Goal: Information Seeking & Learning: Learn about a topic

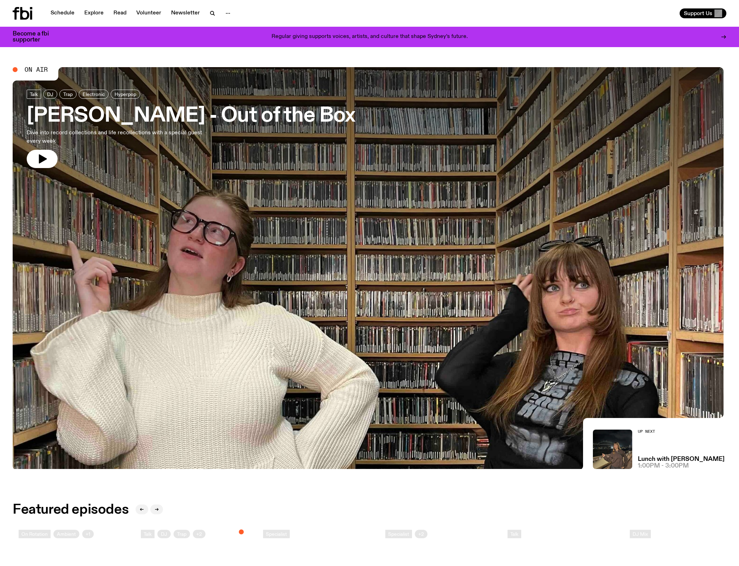
click at [232, 11] on icon "button" at bounding box center [228, 13] width 8 height 8
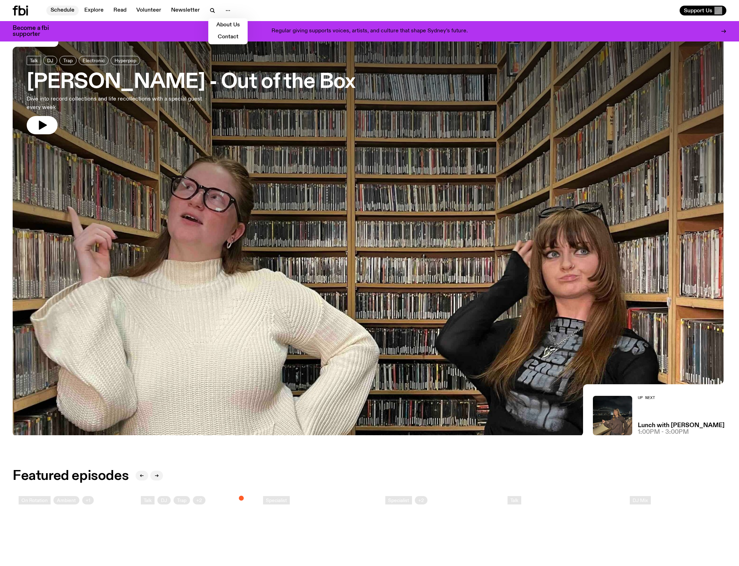
click at [65, 11] on link "Schedule" at bounding box center [62, 11] width 32 height 10
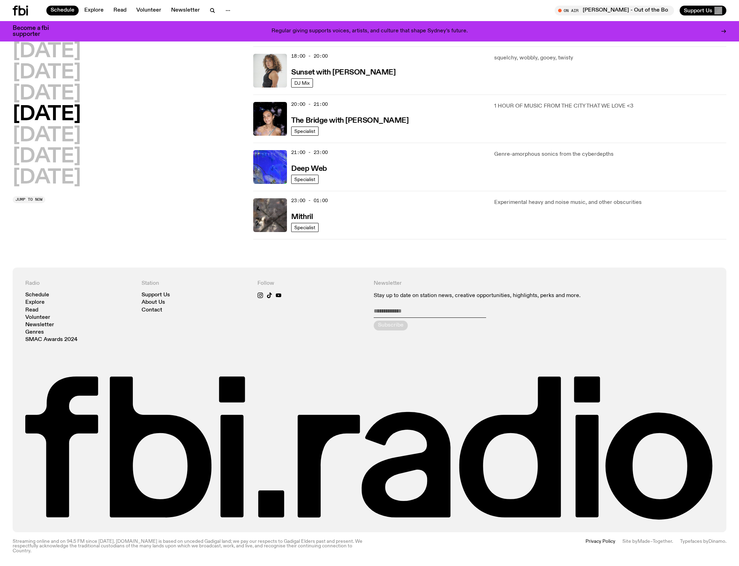
scroll to position [389, 0]
click at [68, 59] on h2 "Monday" at bounding box center [47, 52] width 68 height 20
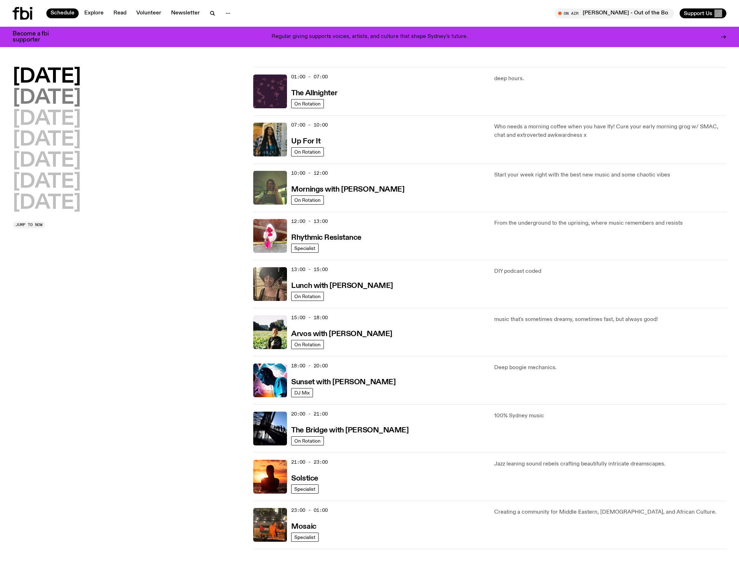
scroll to position [0, 0]
click at [44, 104] on h2 "Tuesday" at bounding box center [47, 98] width 68 height 20
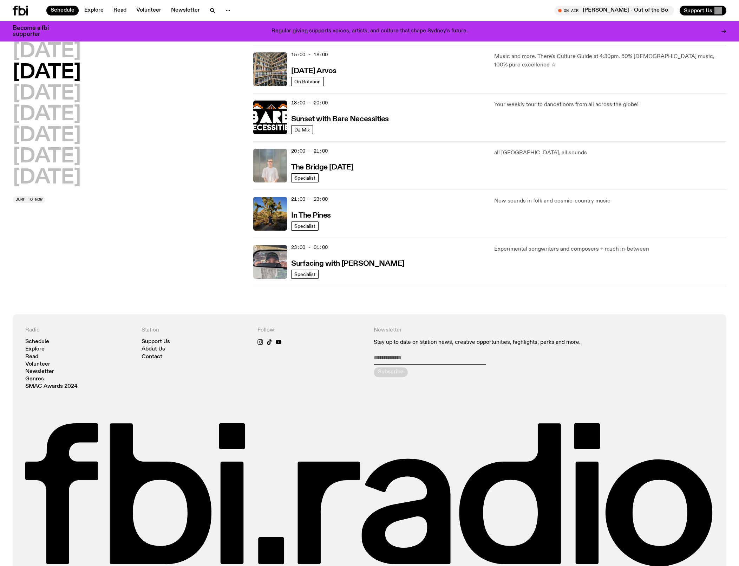
scroll to position [258, 0]
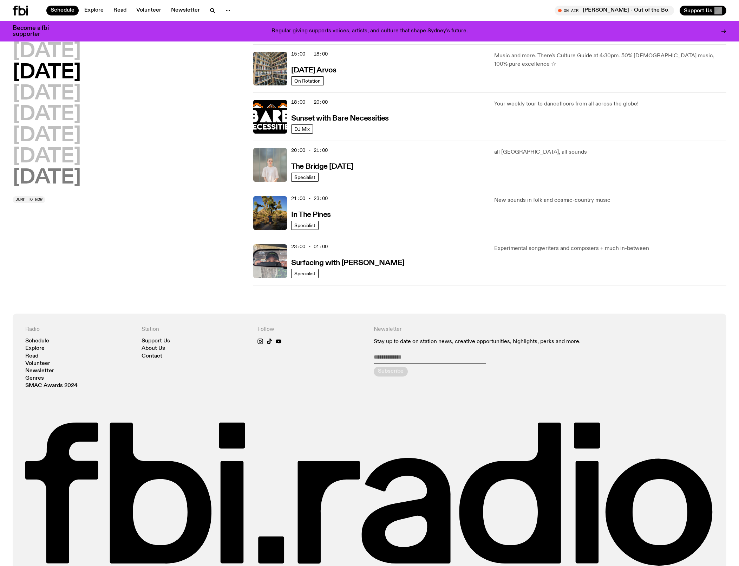
click at [56, 175] on h2 "Sunday" at bounding box center [47, 178] width 68 height 20
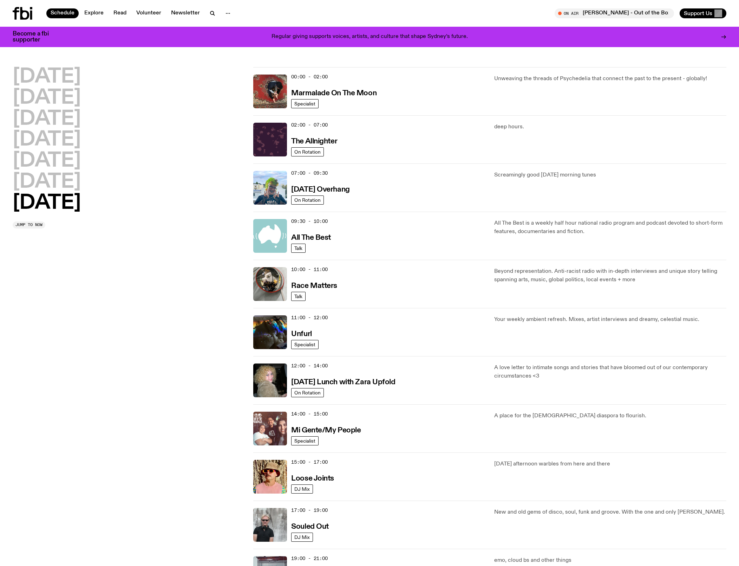
scroll to position [0, 0]
click at [68, 80] on h2 "Monday" at bounding box center [47, 77] width 68 height 20
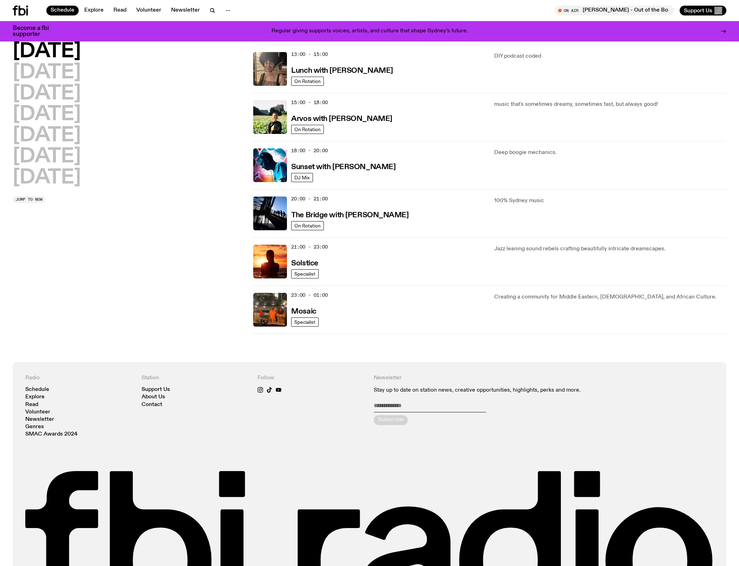
scroll to position [214, 0]
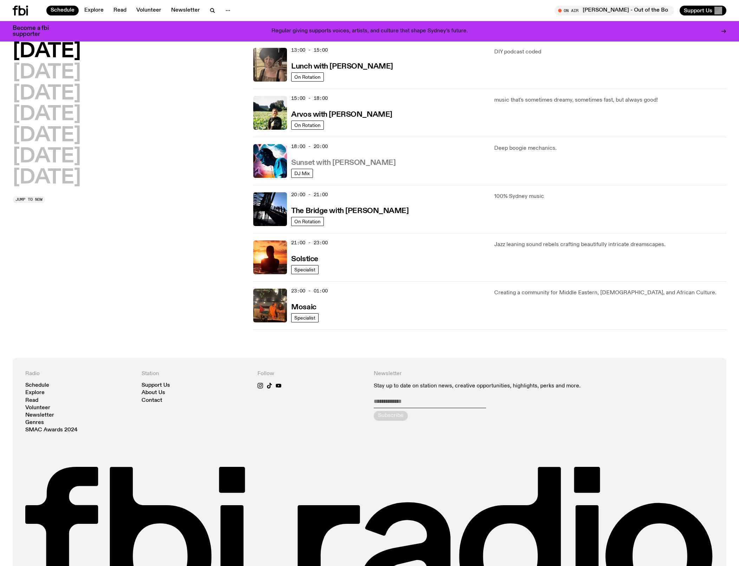
click at [365, 166] on h3 "Sunset with Simon Caldwell" at bounding box center [343, 162] width 104 height 7
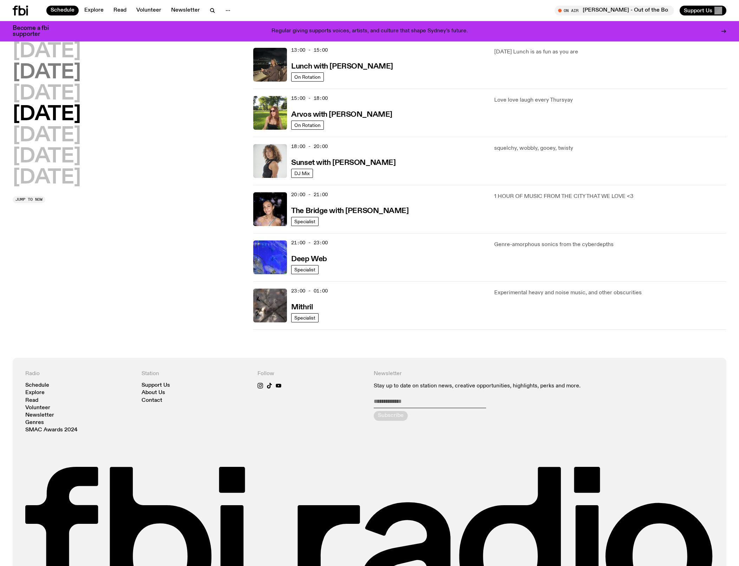
click at [67, 70] on h2 "Tuesday" at bounding box center [47, 73] width 68 height 20
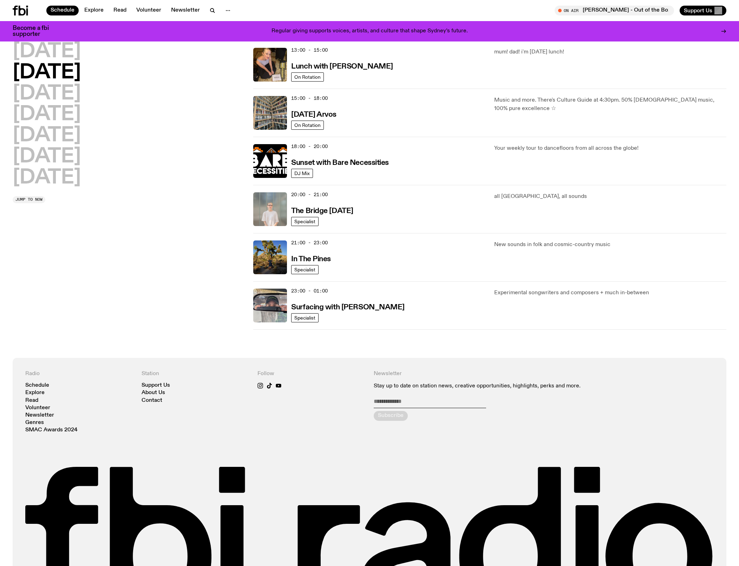
scroll to position [42, 0]
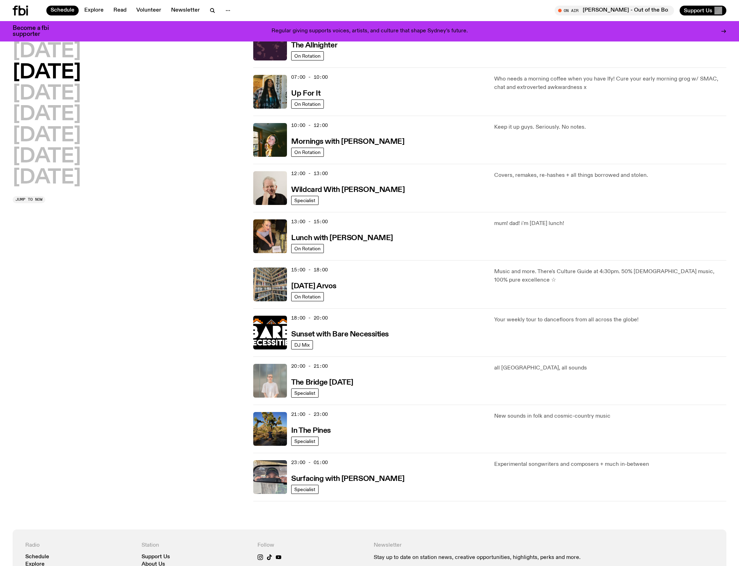
click at [76, 103] on div "Monday Tuesday Wednesday Thursday Friday Saturday Sunday" at bounding box center [129, 115] width 232 height 146
click at [74, 96] on h2 "Wednesday" at bounding box center [47, 94] width 68 height 20
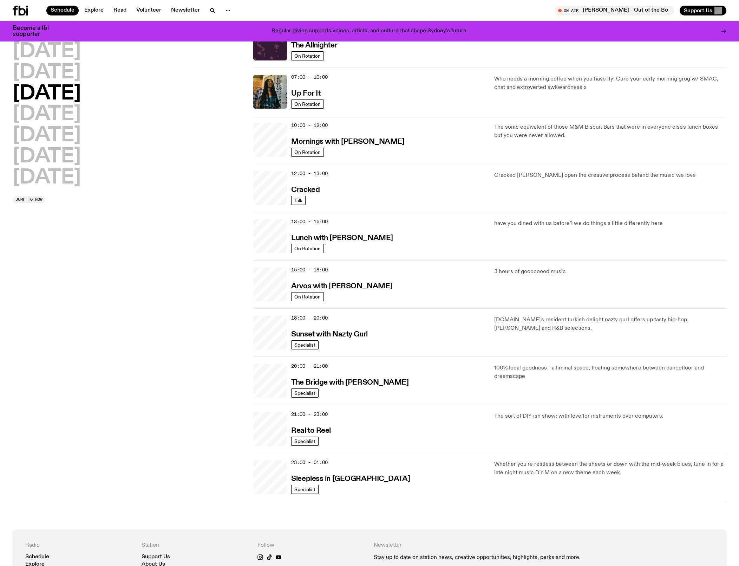
scroll to position [22, 0]
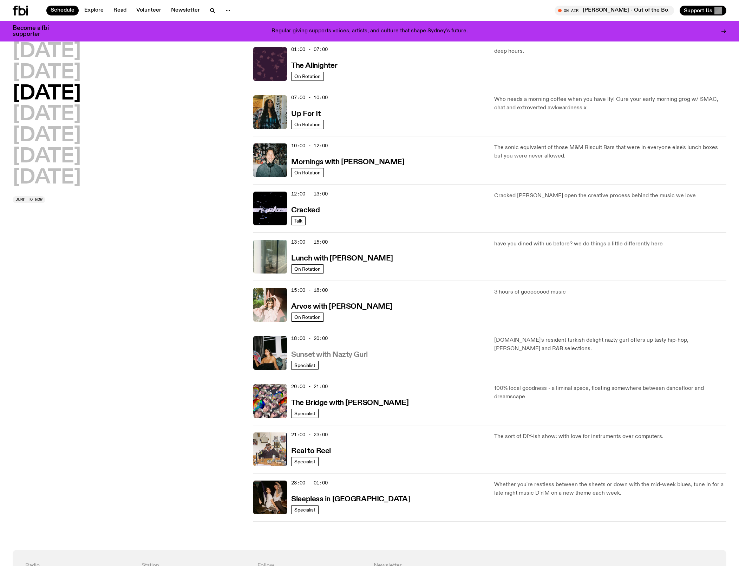
click at [339, 358] on h3 "Sunset with Nazty Gurl" at bounding box center [329, 354] width 76 height 7
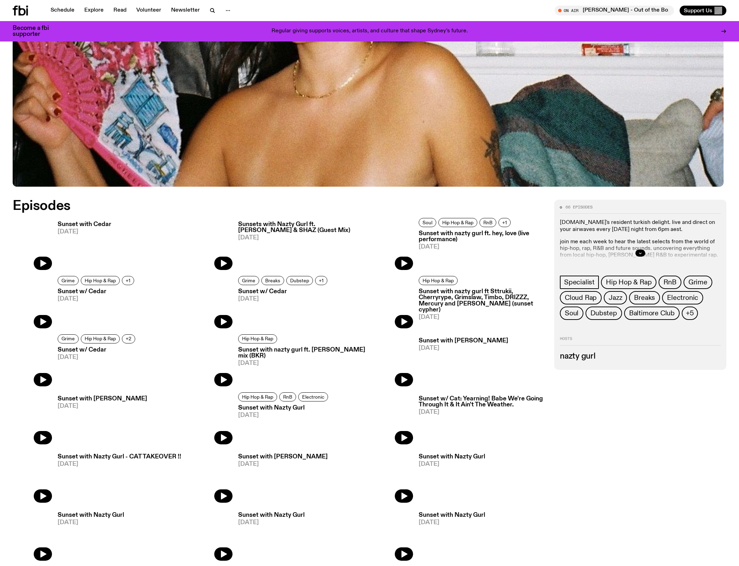
scroll to position [315, 0]
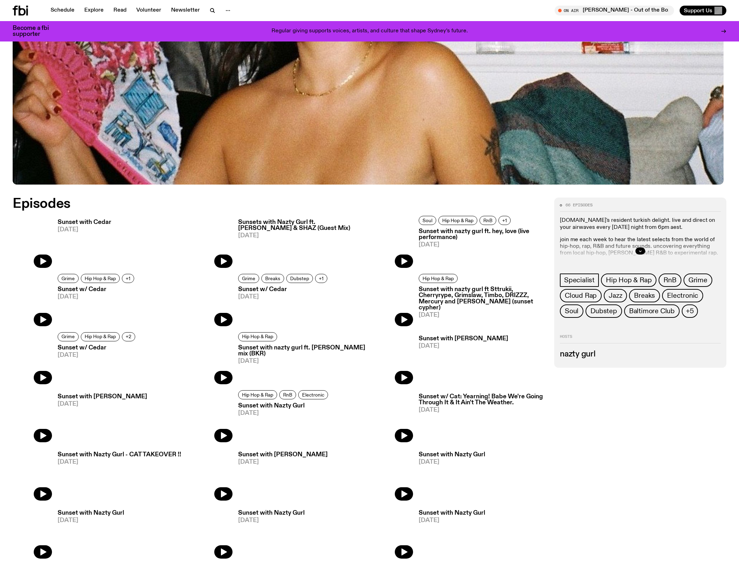
click at [641, 252] on div at bounding box center [640, 251] width 161 height 22
click at [640, 254] on button "button" at bounding box center [640, 250] width 10 height 7
click at [629, 257] on p "join me each week to hear the latest selects from the world of hip-hop, rap, R&…" at bounding box center [640, 246] width 161 height 20
click at [602, 270] on div "66 episodes fbi.radio's resident turkish delight. live and direct on your airwa…" at bounding box center [640, 260] width 161 height 115
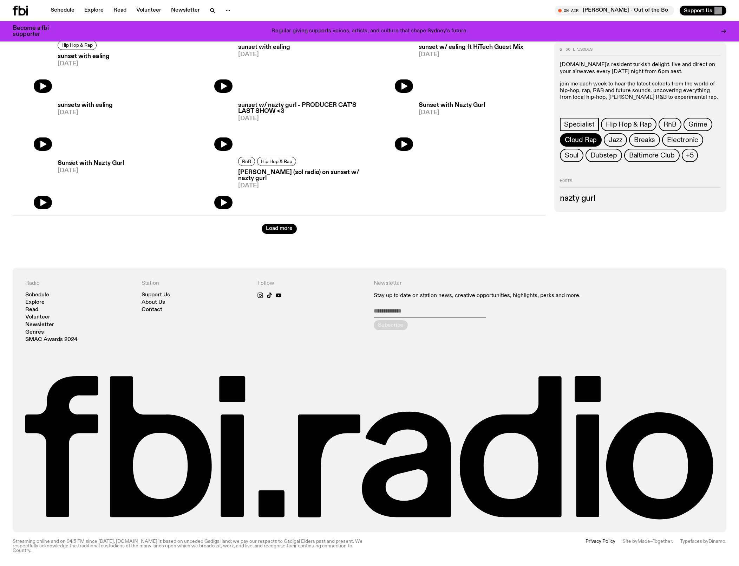
scroll to position [995, 0]
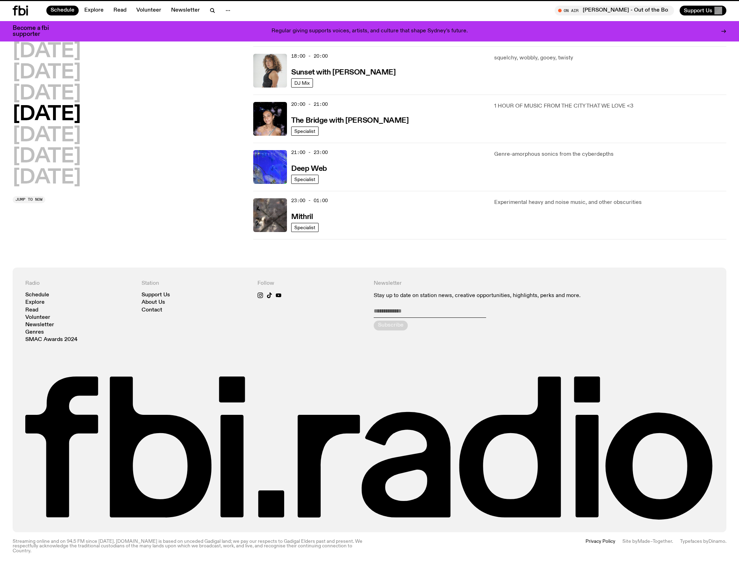
scroll to position [22, 0]
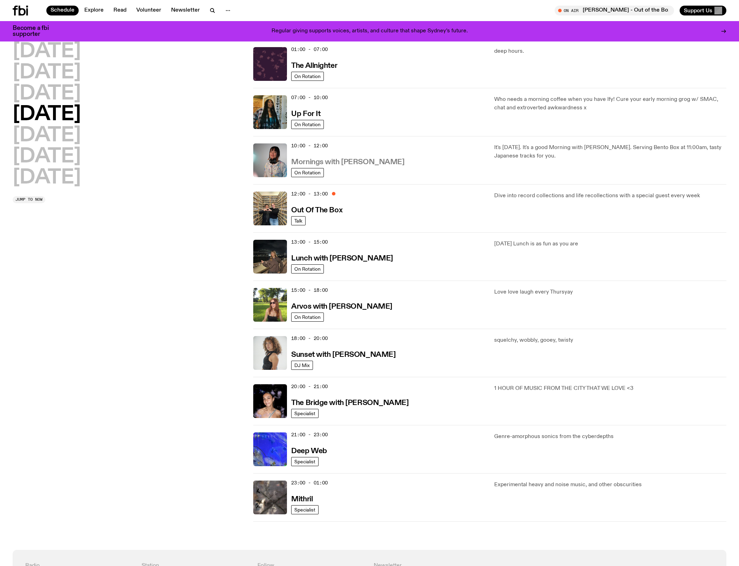
click at [346, 166] on h3 "Mornings with Kana Frazer" at bounding box center [347, 161] width 113 height 7
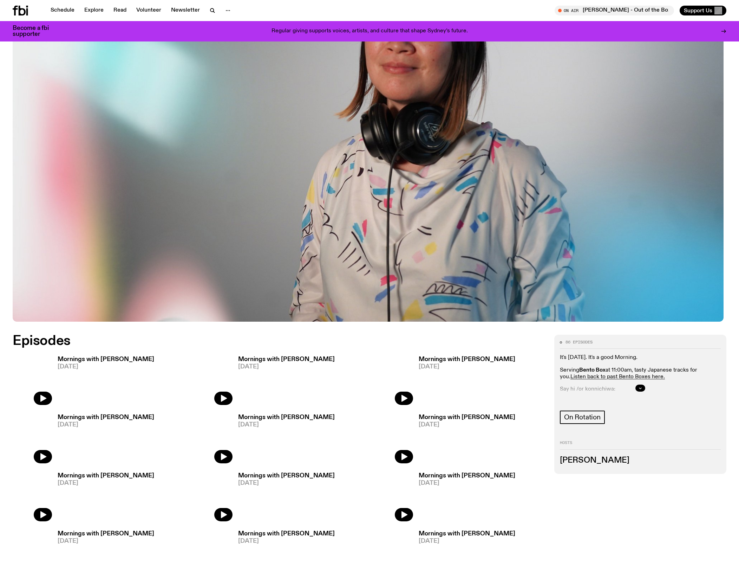
scroll to position [181, 0]
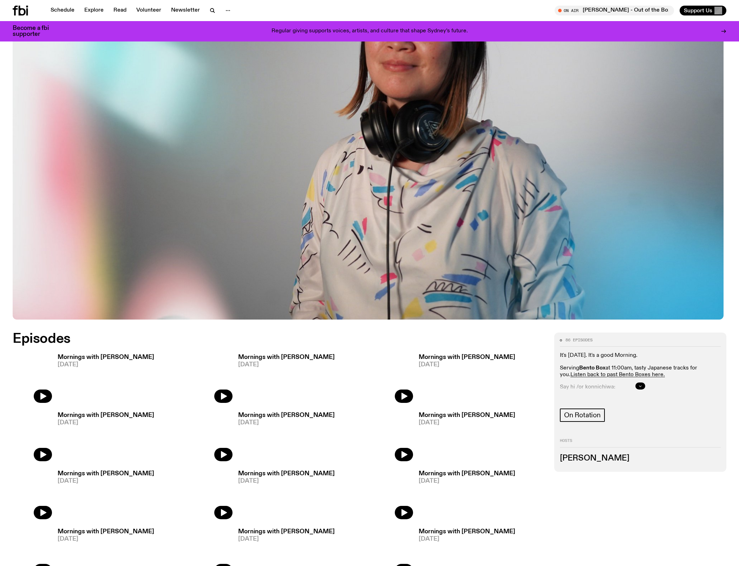
click at [639, 388] on icon "button" at bounding box center [640, 386] width 4 height 4
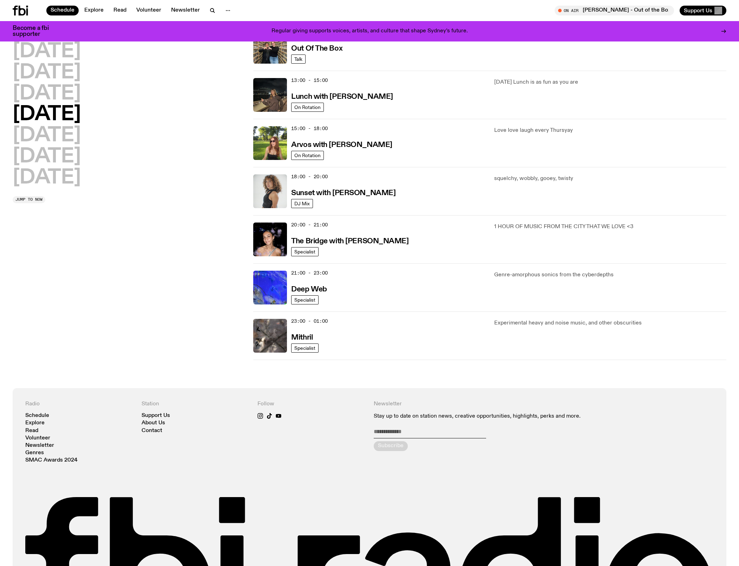
scroll to position [188, 0]
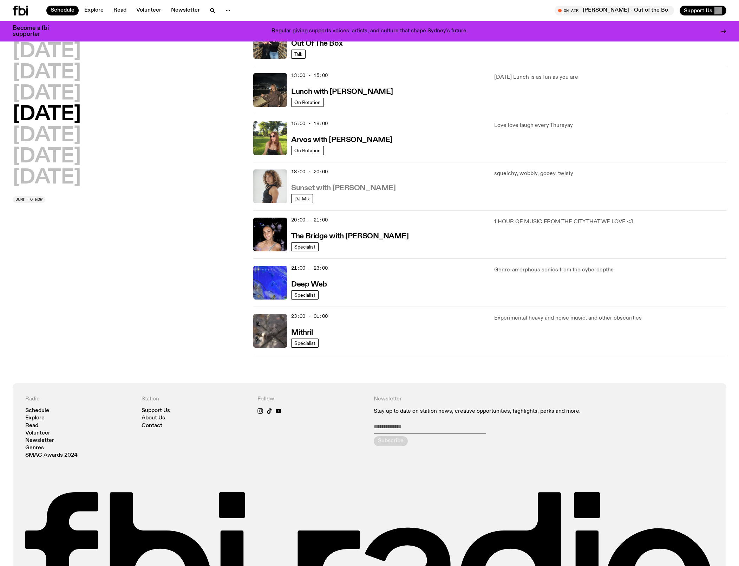
click at [353, 192] on h3 "Sunset with Tangela" at bounding box center [343, 187] width 104 height 7
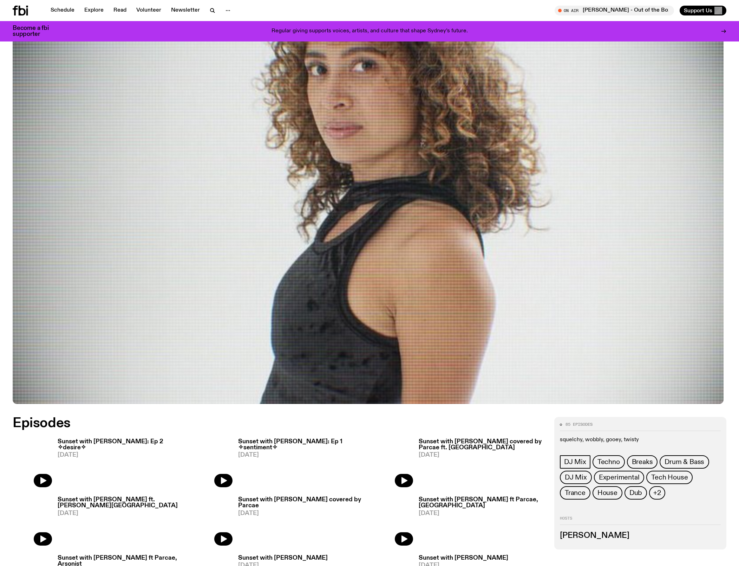
scroll to position [97, 0]
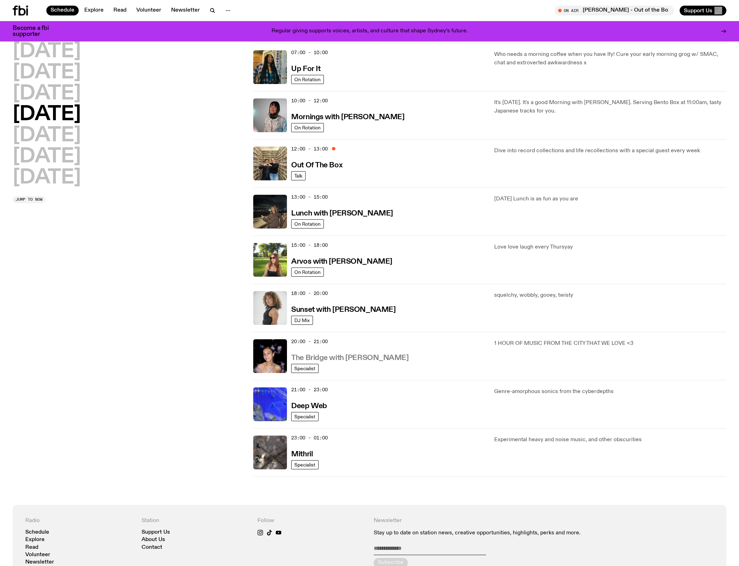
scroll to position [66, 0]
click at [313, 266] on h3 "Arvos with Lizzie Bowles" at bounding box center [341, 262] width 101 height 7
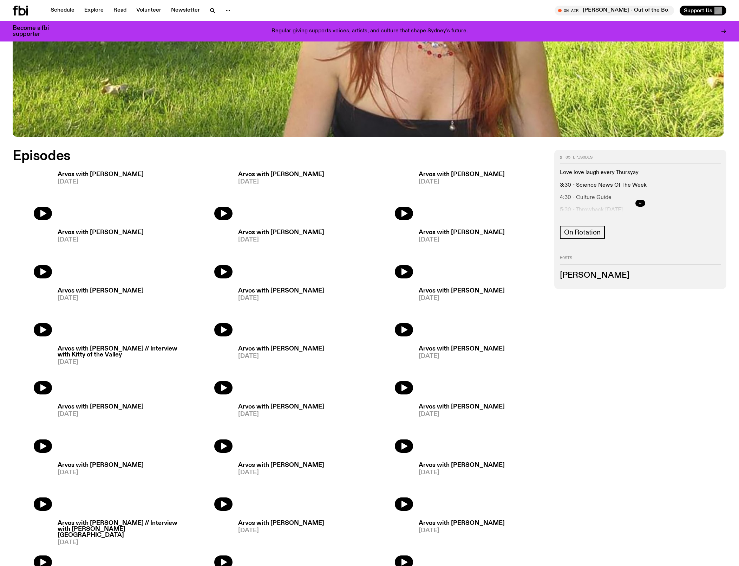
scroll to position [367, 0]
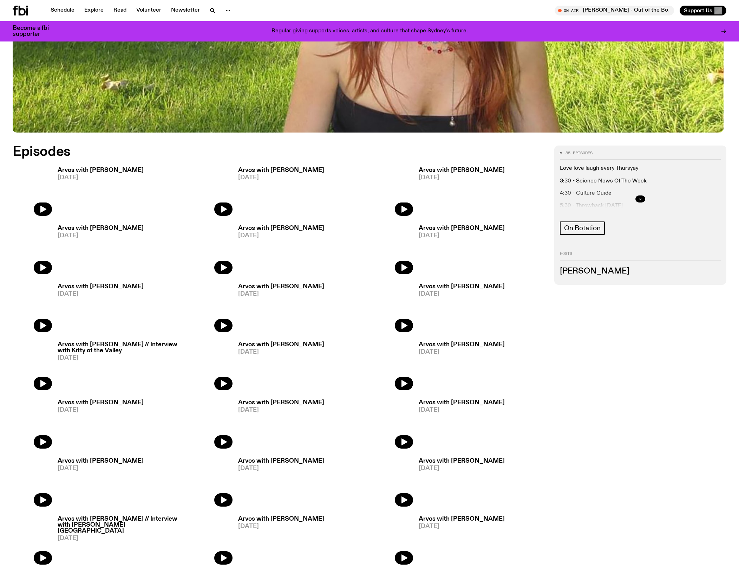
click at [642, 202] on button "button" at bounding box center [640, 198] width 10 height 7
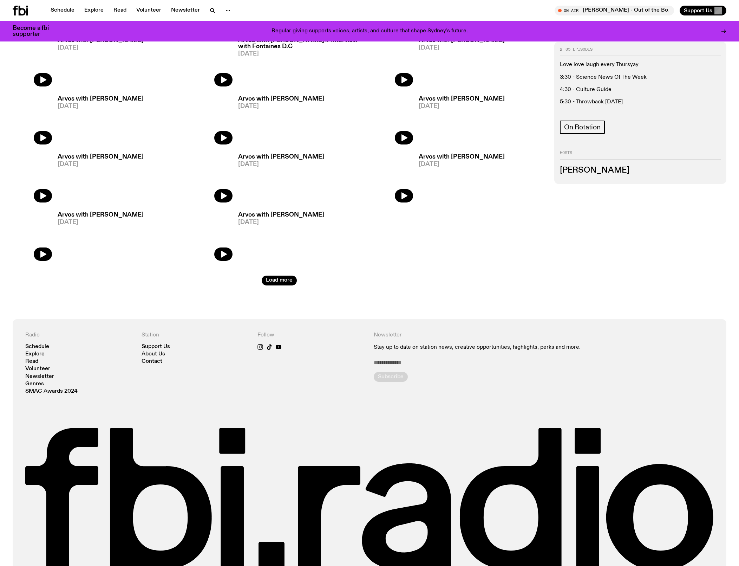
scroll to position [912, 0]
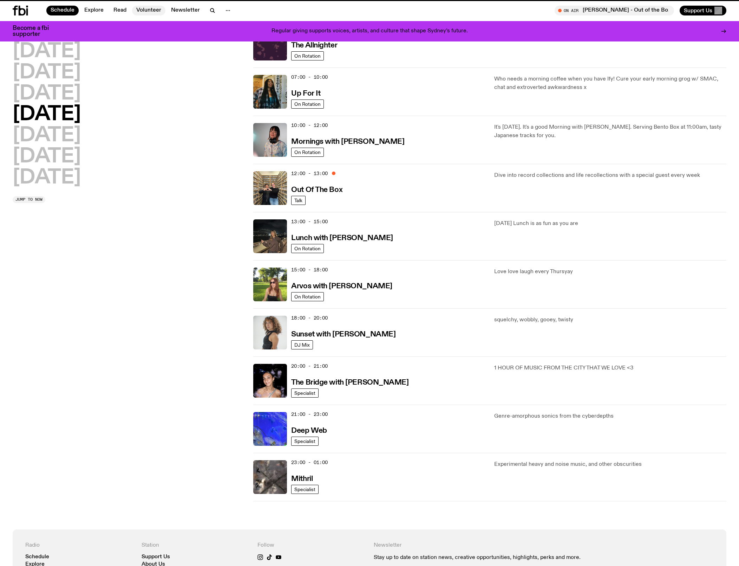
scroll to position [66, 0]
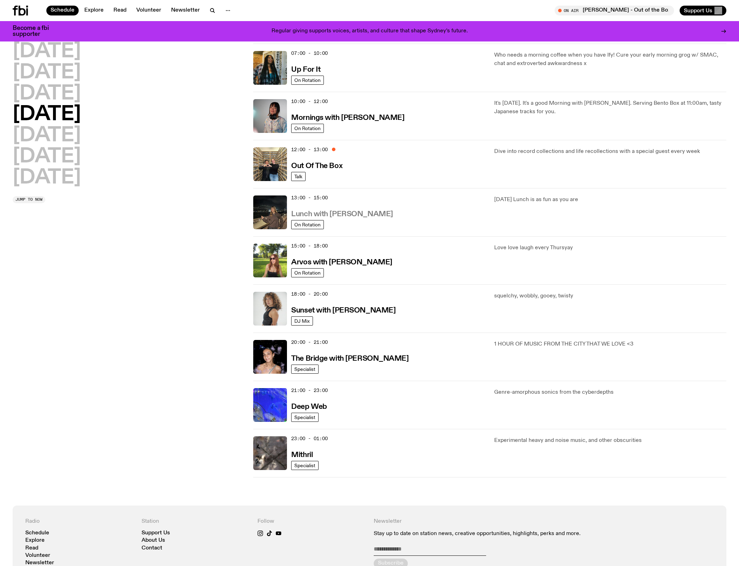
click at [340, 218] on h3 "Lunch with [PERSON_NAME]" at bounding box center [342, 213] width 102 height 7
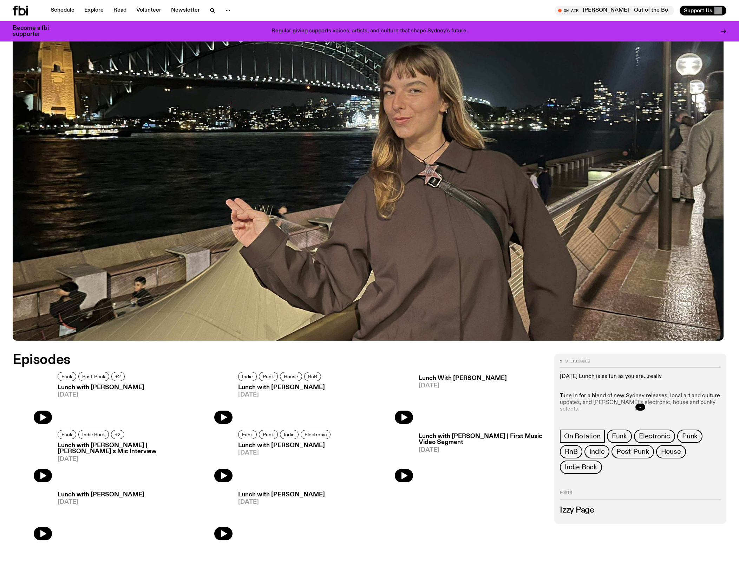
scroll to position [159, 0]
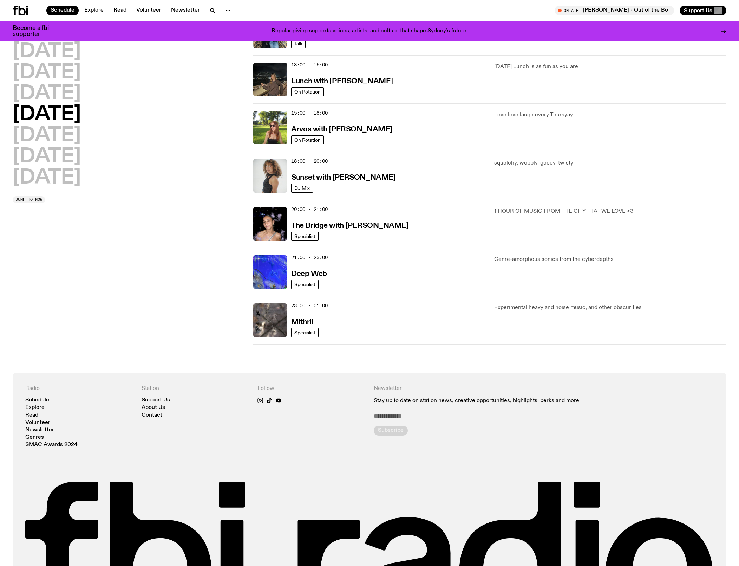
scroll to position [196, 0]
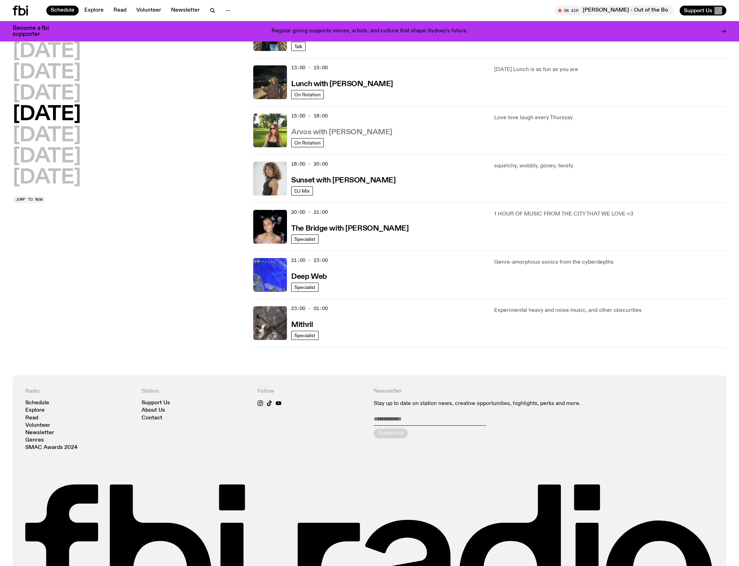
click at [346, 136] on h3 "Arvos with Lizzie Bowles" at bounding box center [341, 132] width 101 height 7
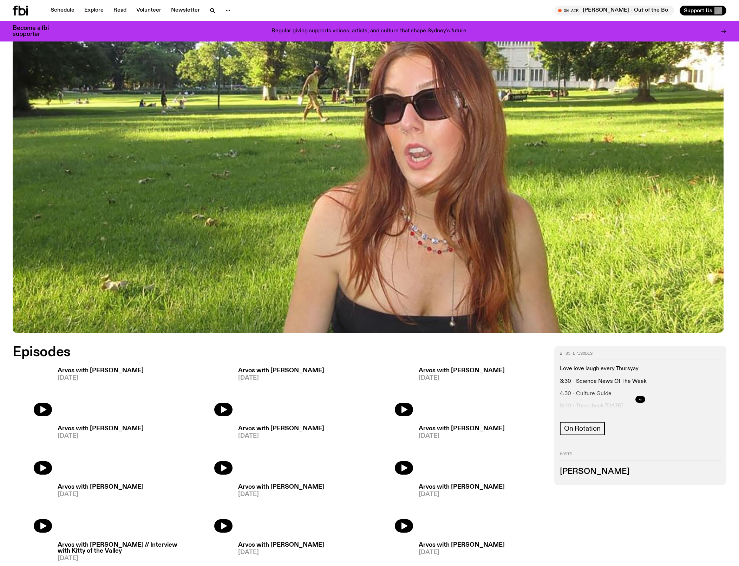
scroll to position [174, 0]
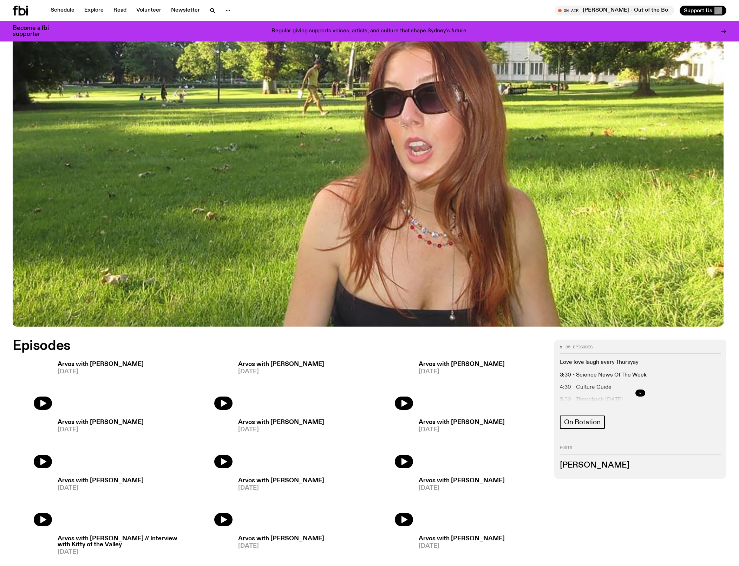
click at [636, 396] on button "button" at bounding box center [640, 392] width 10 height 7
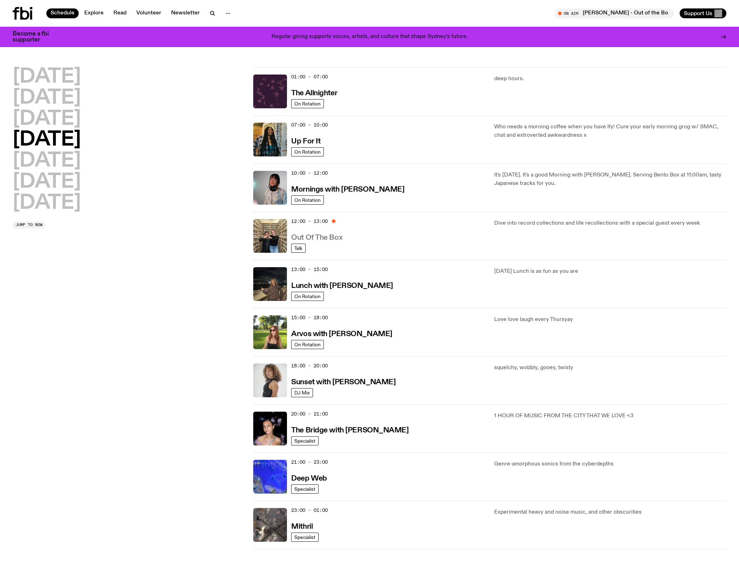
click at [335, 241] on h3 "Out Of The Box" at bounding box center [316, 237] width 51 height 7
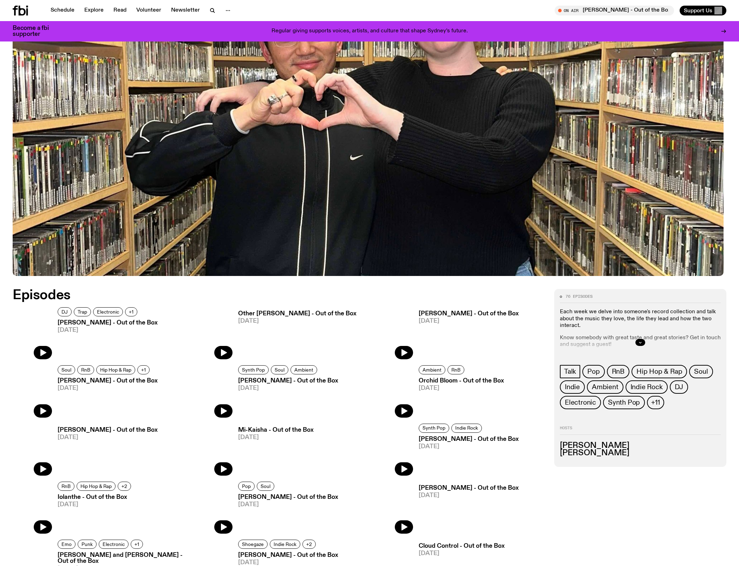
scroll to position [225, 0]
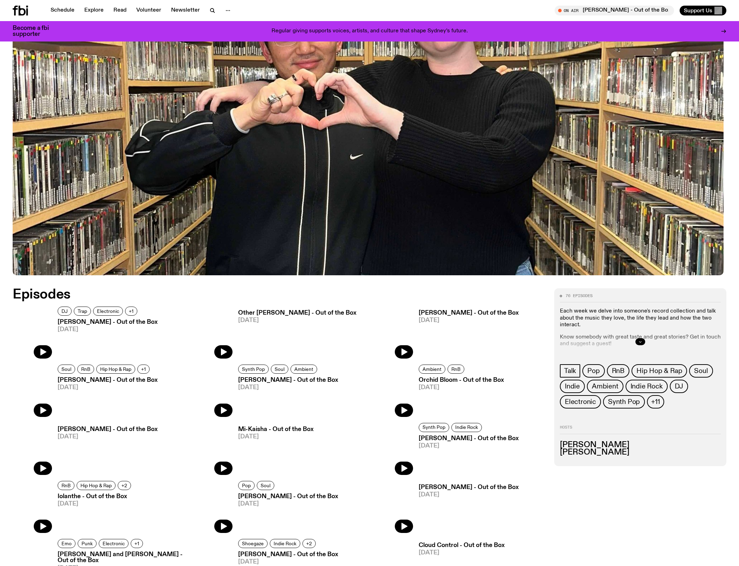
click at [639, 344] on button "button" at bounding box center [640, 341] width 10 height 7
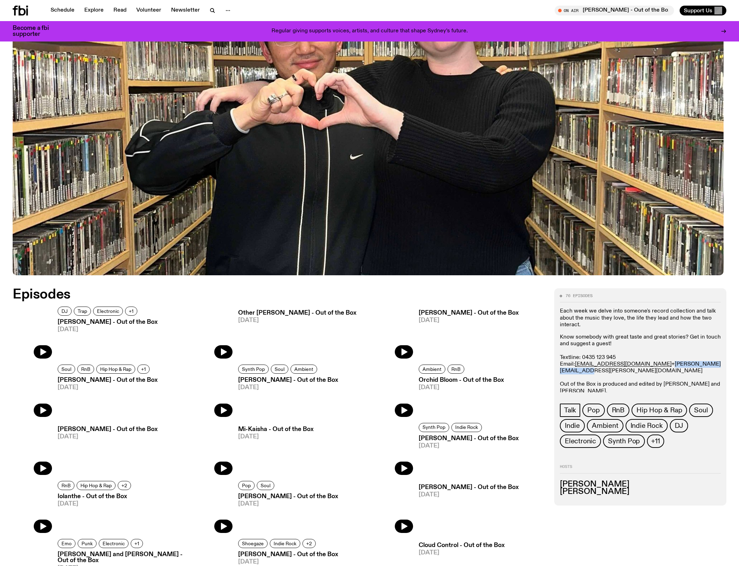
drag, startPoint x: 715, startPoint y: 371, endPoint x: 642, endPoint y: 377, distance: 73.3
click at [642, 377] on p "Know somebody with great taste and great stories? Get in touch and suggest a gu…" at bounding box center [640, 364] width 161 height 61
copy link "nick.hibbs@fbiradio.com"
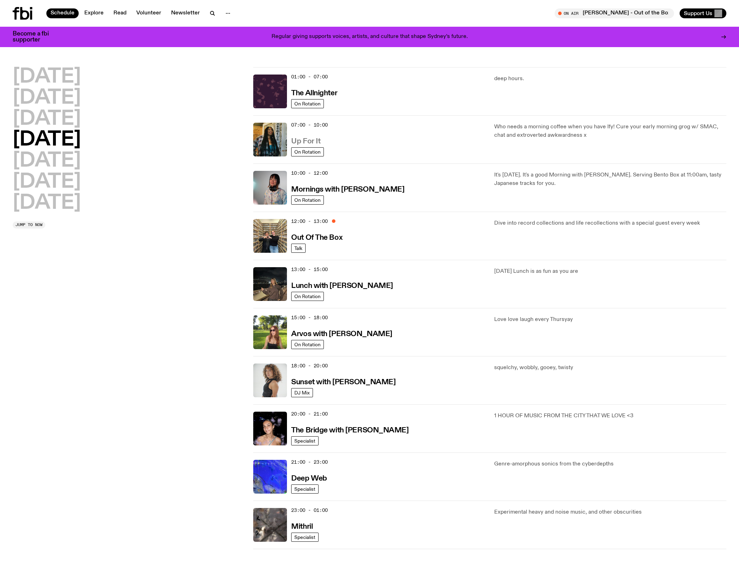
click at [320, 145] on h3 "Up For It" at bounding box center [305, 141] width 29 height 7
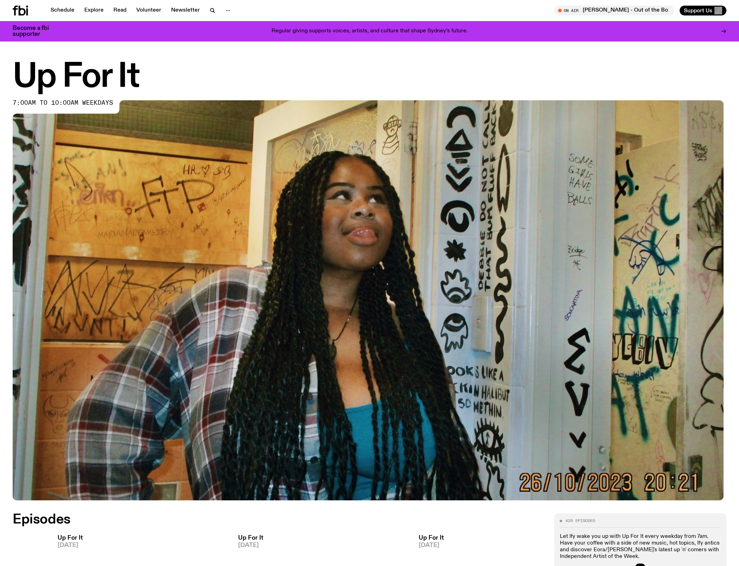
scroll to position [175, 0]
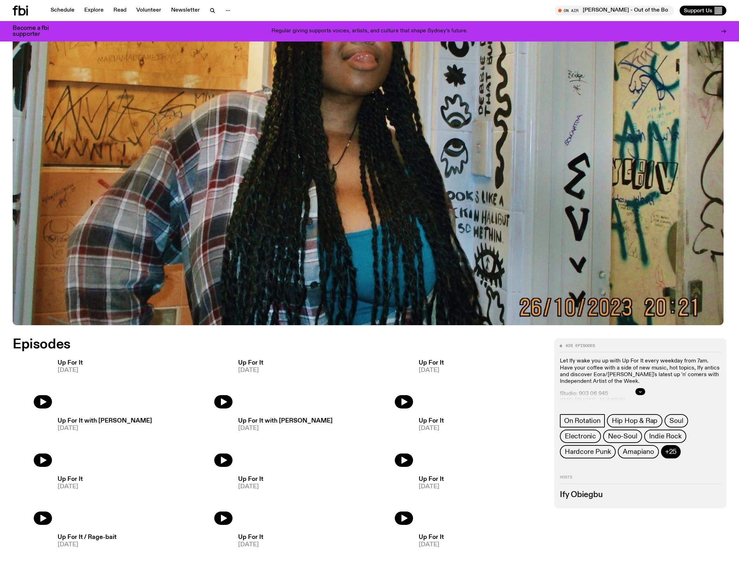
click at [676, 455] on span "+25" at bounding box center [670, 451] width 11 height 8
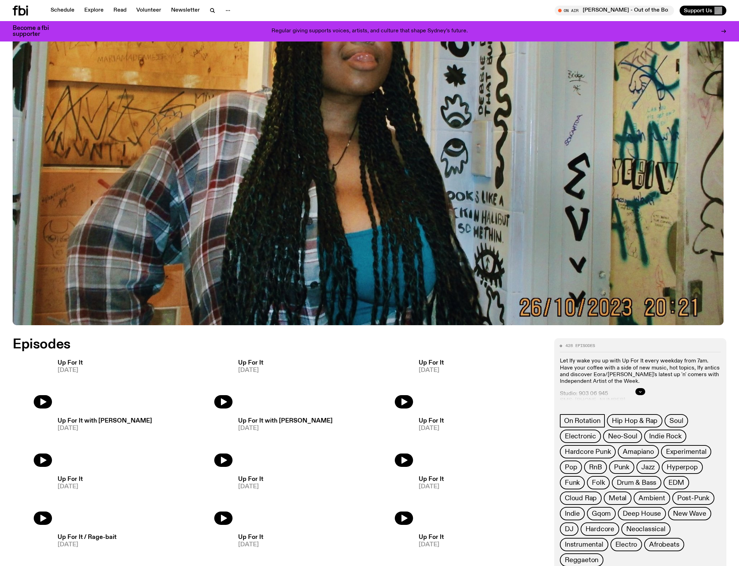
scroll to position [184, 0]
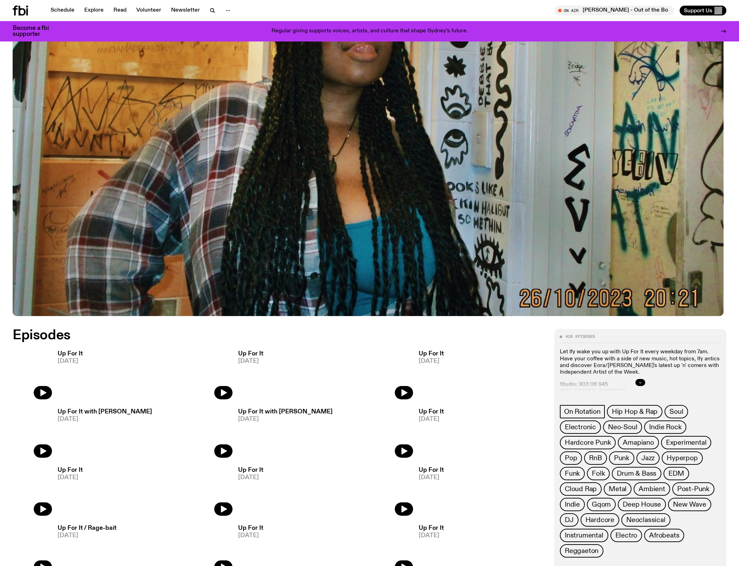
click at [640, 384] on icon "button" at bounding box center [640, 382] width 4 height 4
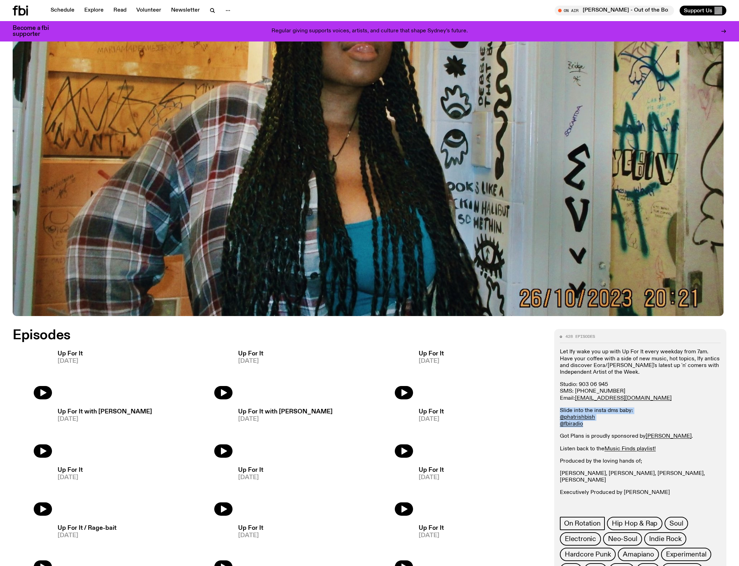
drag, startPoint x: 601, startPoint y: 438, endPoint x: 556, endPoint y: 419, distance: 48.2
click at [556, 419] on div "428 episodes Let Ify wake you up with Up For It every weekday from 7am. Have yo…" at bounding box center [640, 524] width 172 height 390
click at [626, 426] on p "Slide into the insta dms baby: @phatrishbish @fbiradio" at bounding box center [640, 417] width 161 height 20
drag, startPoint x: 613, startPoint y: 427, endPoint x: 551, endPoint y: 423, distance: 62.0
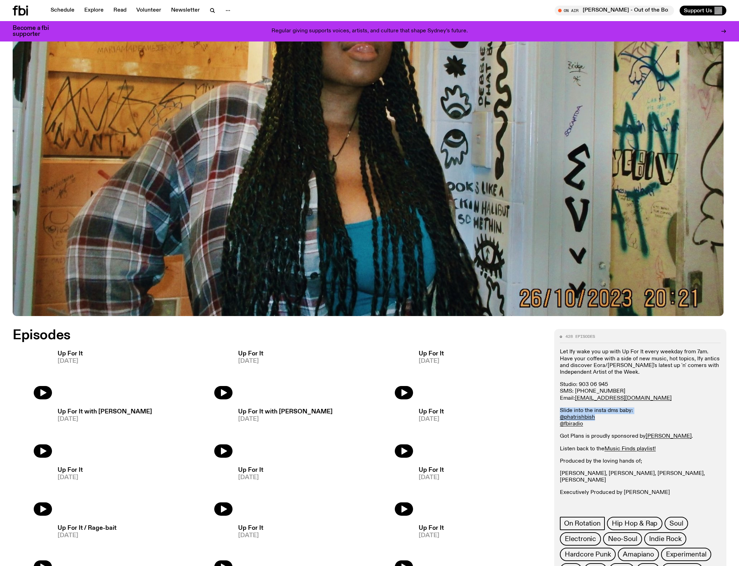
copy p "Slide into the insta dms baby: @phatrishbish"
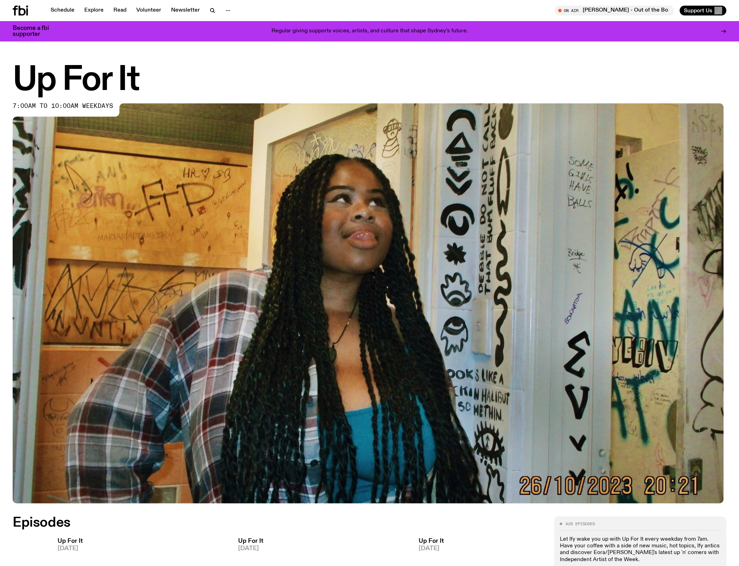
scroll to position [255, 0]
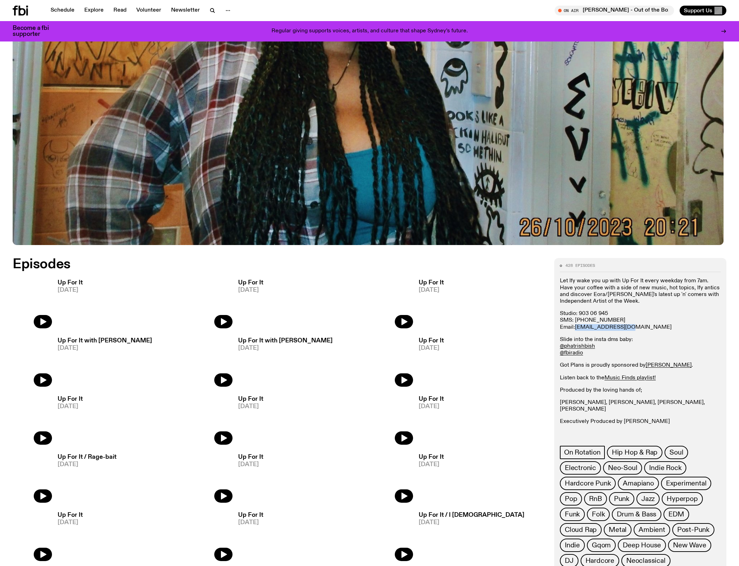
drag, startPoint x: 634, startPoint y: 336, endPoint x: 579, endPoint y: 338, distance: 54.8
click at [579, 418] on p "Studio: 903 06 945 SMS: 0435 123 945 Email: ify.o@fbiradio.com" at bounding box center [640, 421] width 161 height 7
copy link "ify.o@fbiradio.com"
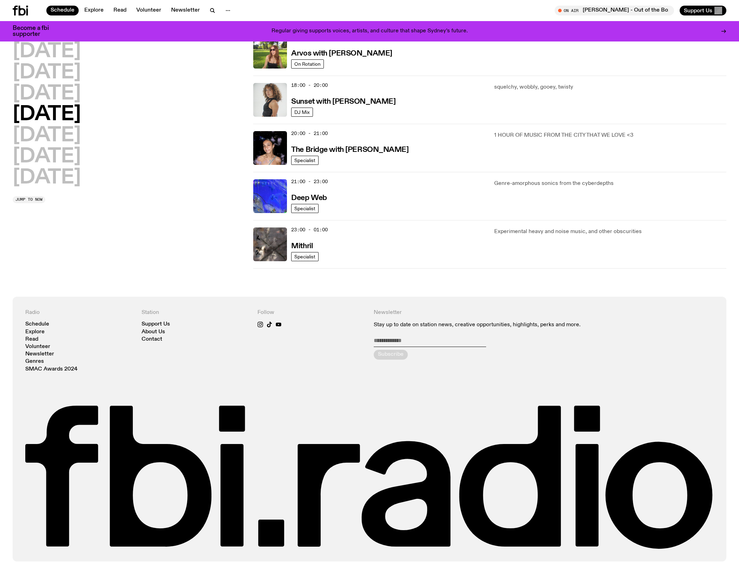
scroll to position [281, 0]
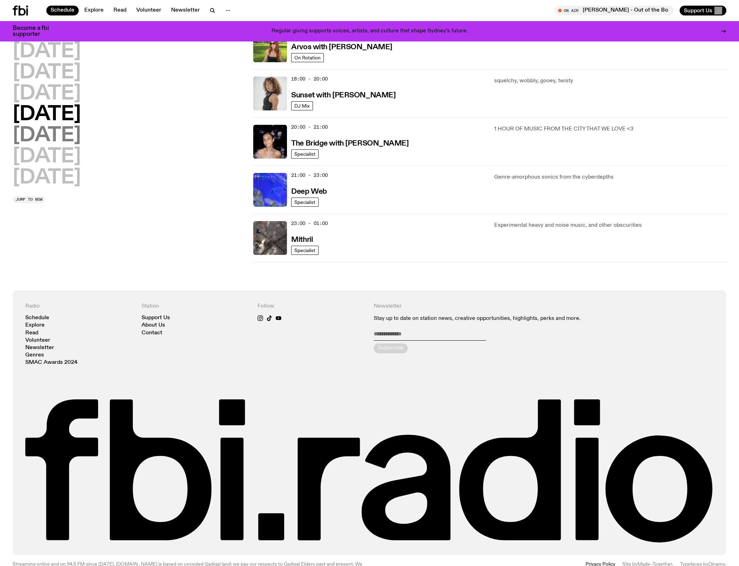
click at [51, 127] on h2 "Friday" at bounding box center [47, 136] width 68 height 20
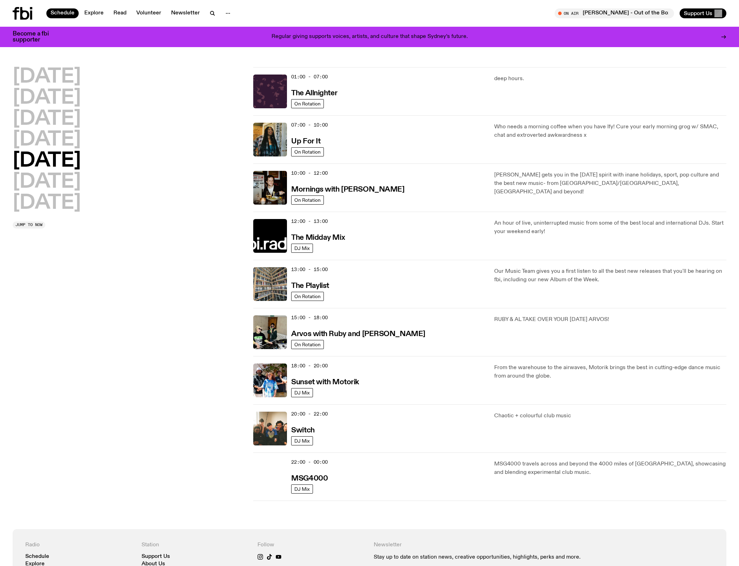
scroll to position [0, 0]
click at [355, 193] on h3 "Mornings with Sam Lane" at bounding box center [347, 189] width 113 height 7
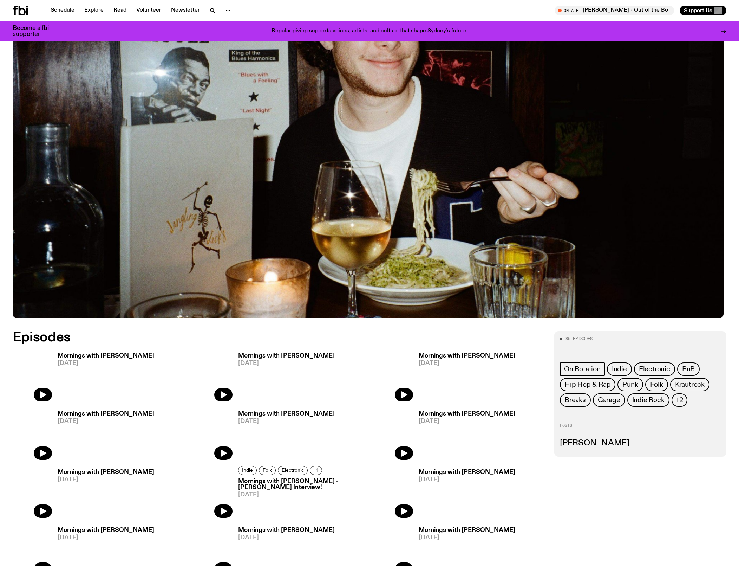
scroll to position [246, 0]
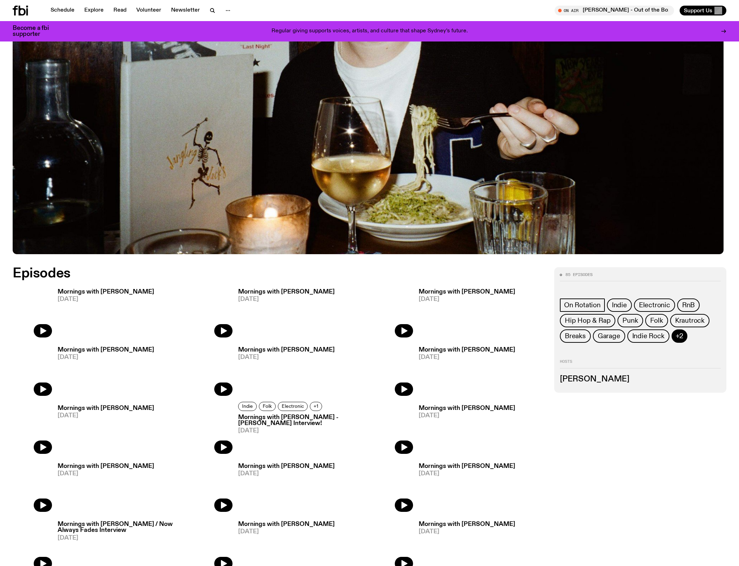
click at [681, 340] on span "+2" at bounding box center [680, 336] width 8 height 8
click at [580, 398] on h3 "Sam Lane" at bounding box center [640, 395] width 161 height 8
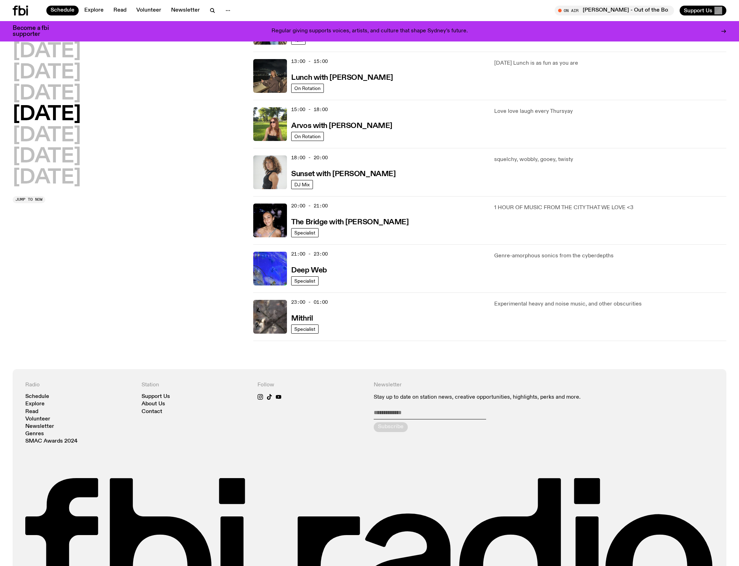
scroll to position [197, 0]
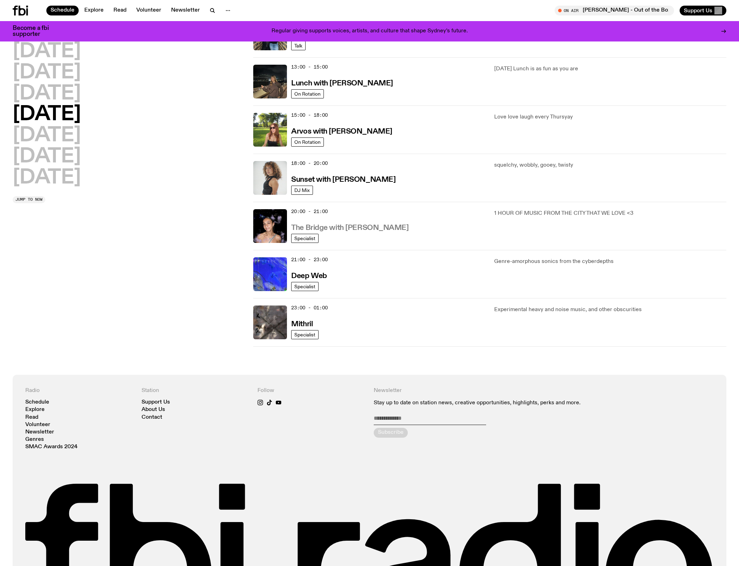
click at [371, 231] on h3 "The Bridge with Kez Finn" at bounding box center [349, 227] width 117 height 7
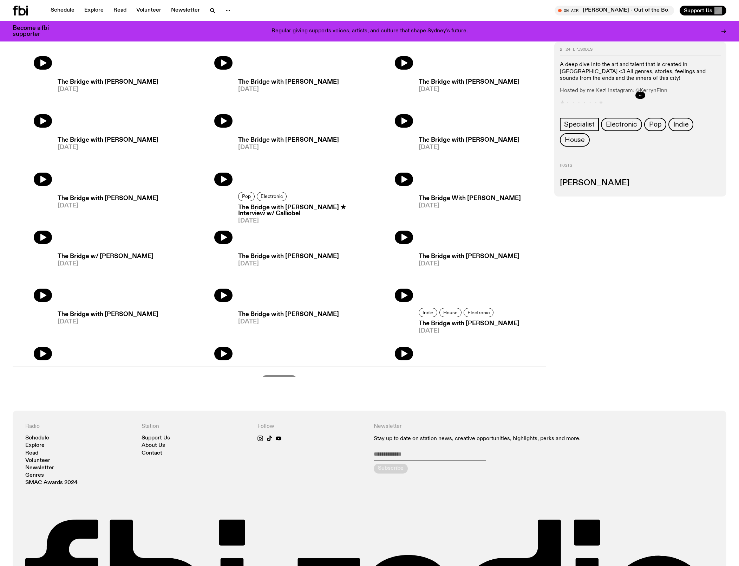
scroll to position [229, 0]
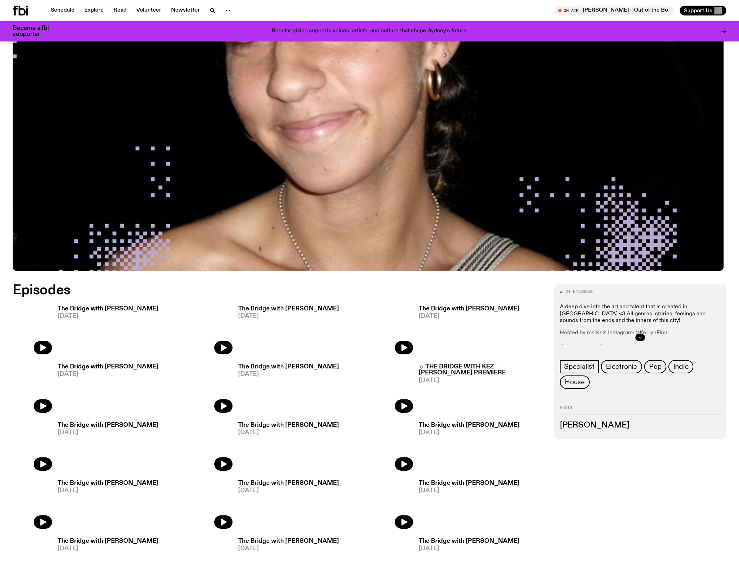
click at [638, 339] on icon "button" at bounding box center [640, 337] width 4 height 4
click at [665, 346] on div "A deep dive into the art and talent that is created in Eora <3 All genres, stor…" at bounding box center [640, 325] width 161 height 45
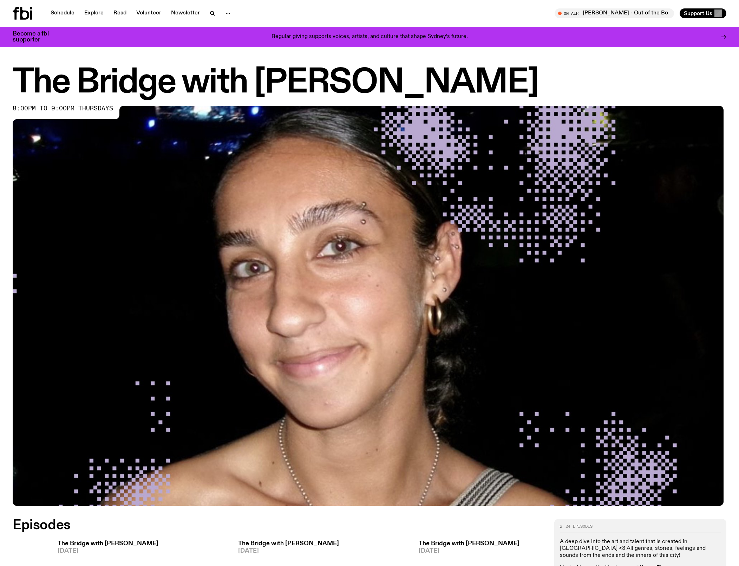
scroll to position [0, 0]
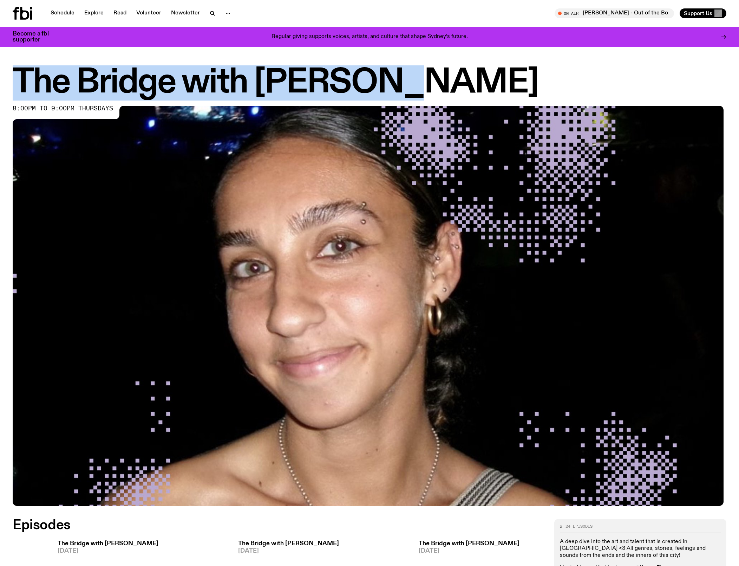
drag, startPoint x: 391, startPoint y: 81, endPoint x: 13, endPoint y: 86, distance: 377.3
click at [13, 86] on div "The Bridge with Kez Finn 8:00pm to 9:00pm thursdays" at bounding box center [369, 287] width 739 height 440
copy h1 "The Bridge with Kez Finn"
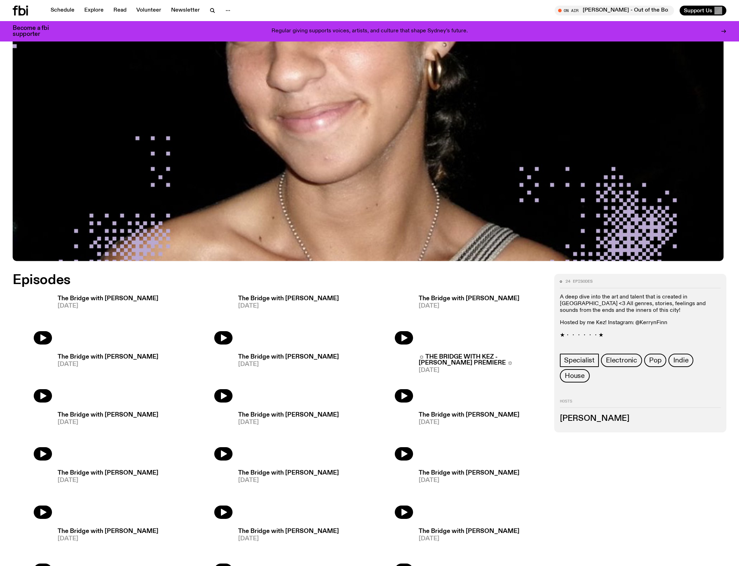
scroll to position [238, 0]
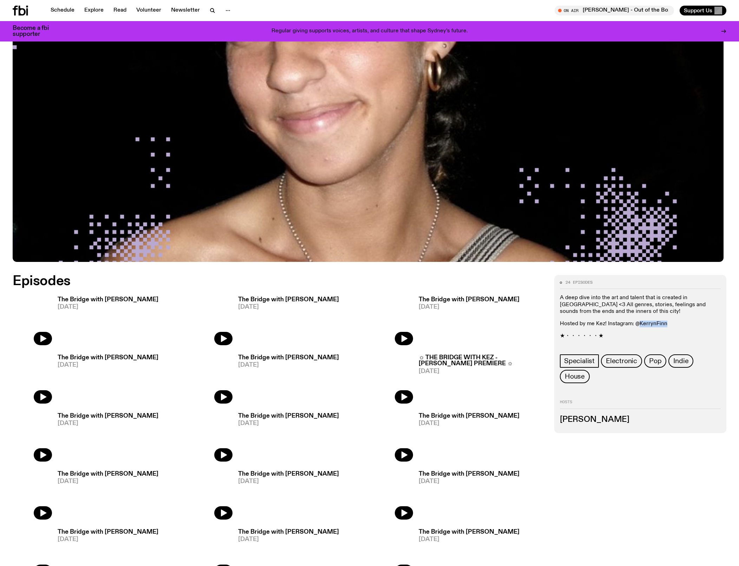
drag, startPoint x: 651, startPoint y: 332, endPoint x: 707, endPoint y: 333, distance: 56.9
click at [707, 327] on p "Hosted by me Kez! Instagram: @KerrynFinn" at bounding box center [640, 323] width 161 height 7
copy p "KerrynFinn"
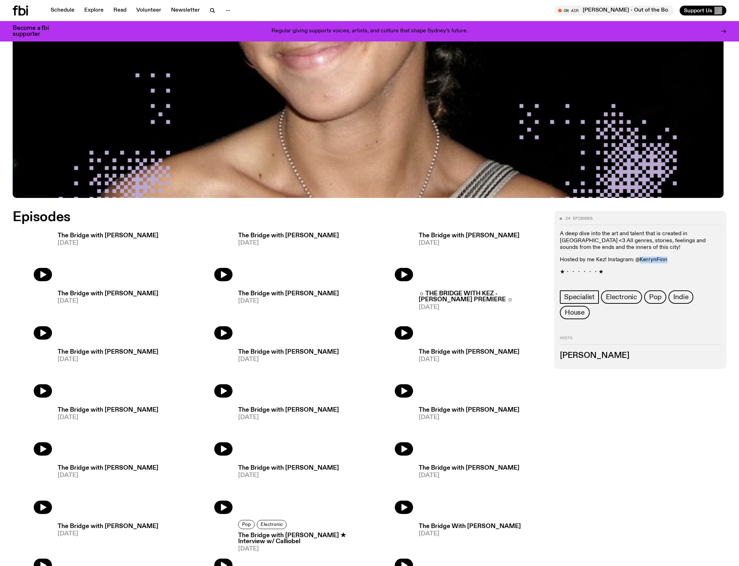
scroll to position [303, 0]
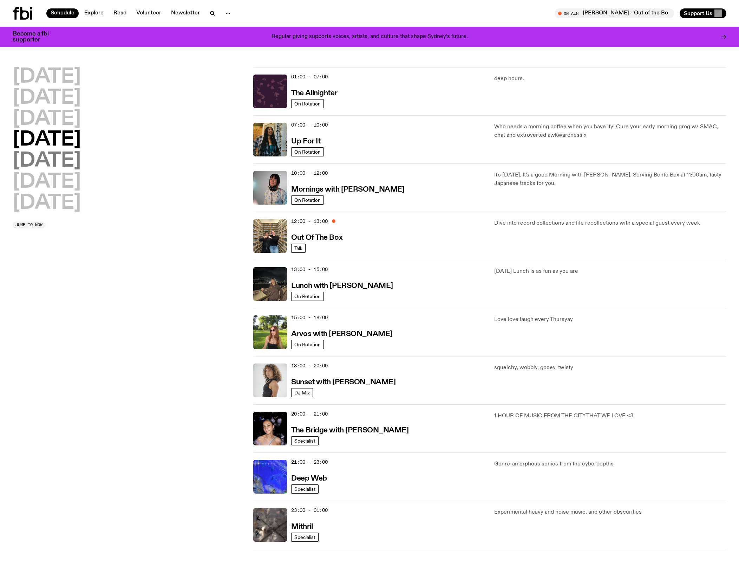
click at [62, 161] on h2 "Friday" at bounding box center [47, 161] width 68 height 20
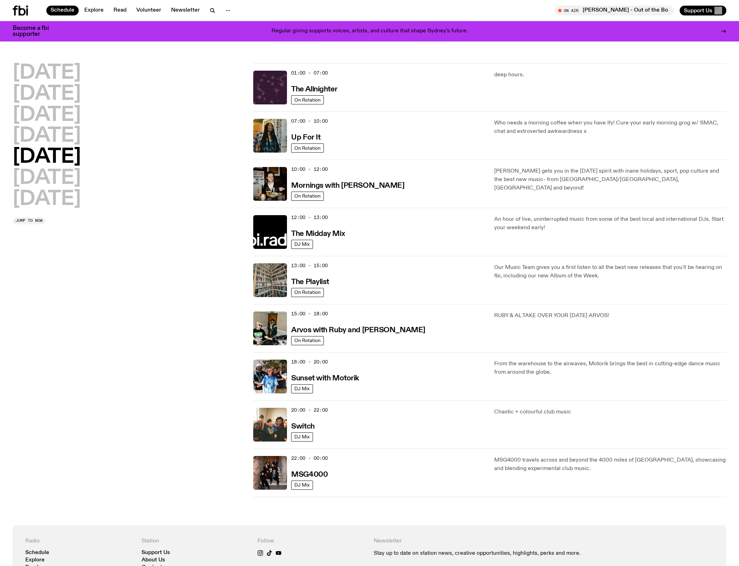
scroll to position [22, 0]
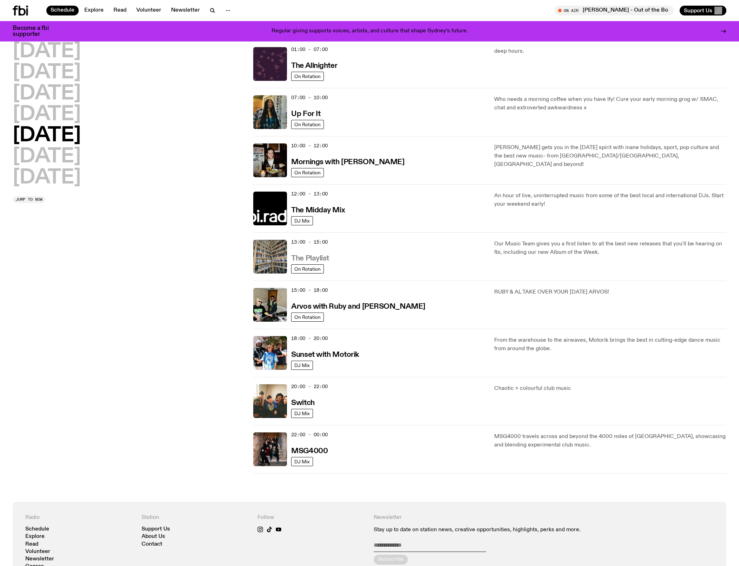
click at [315, 262] on h3 "The Playlist" at bounding box center [310, 258] width 38 height 7
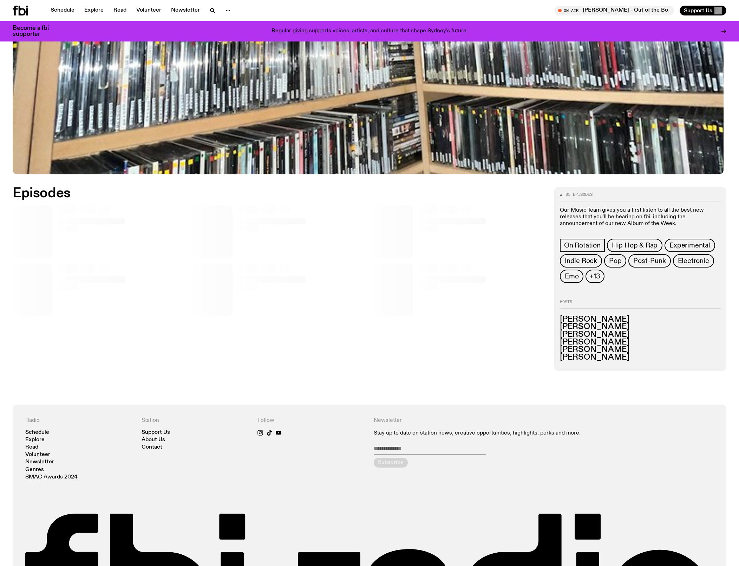
scroll to position [346, 0]
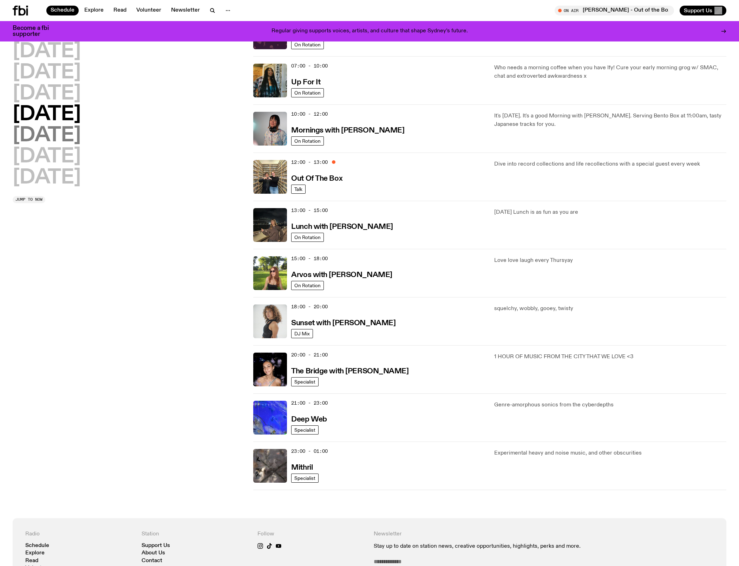
click at [44, 133] on h2 "Friday" at bounding box center [47, 136] width 68 height 20
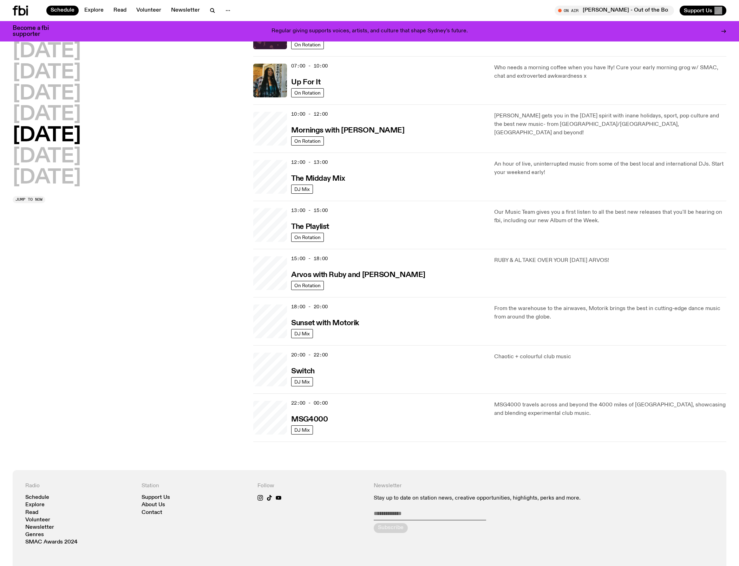
scroll to position [42, 0]
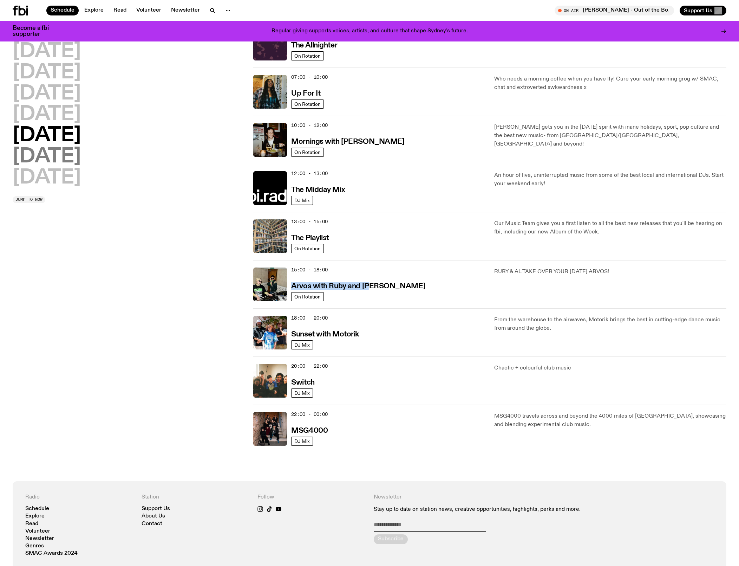
click at [60, 155] on h2 "Saturday" at bounding box center [47, 157] width 68 height 20
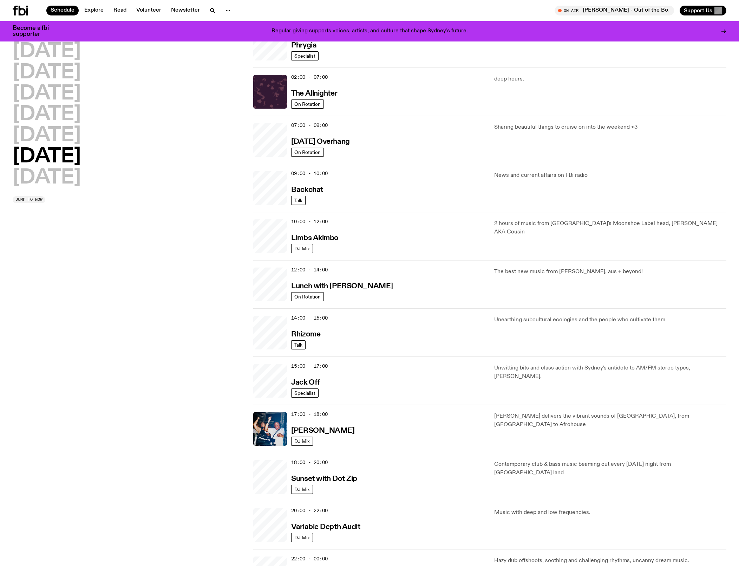
scroll to position [22, 0]
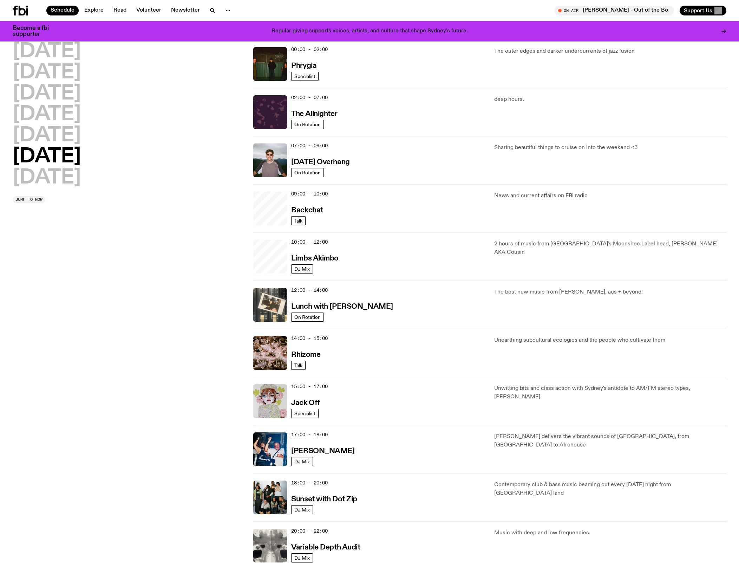
click at [60, 155] on h2 "Saturday" at bounding box center [47, 157] width 68 height 20
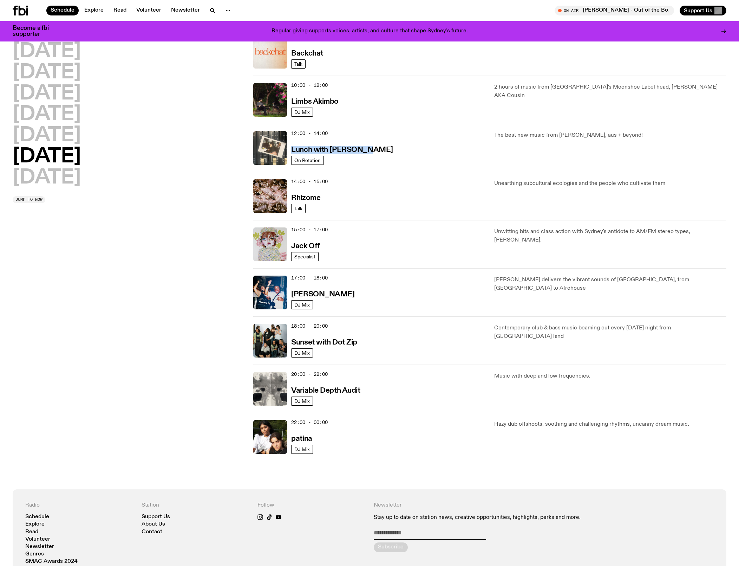
scroll to position [180, 0]
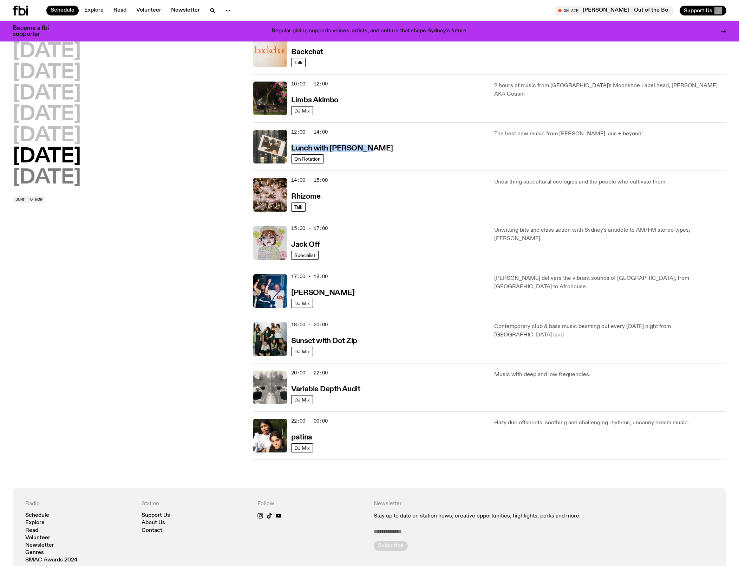
click at [28, 168] on h2 "Sunday" at bounding box center [47, 178] width 68 height 20
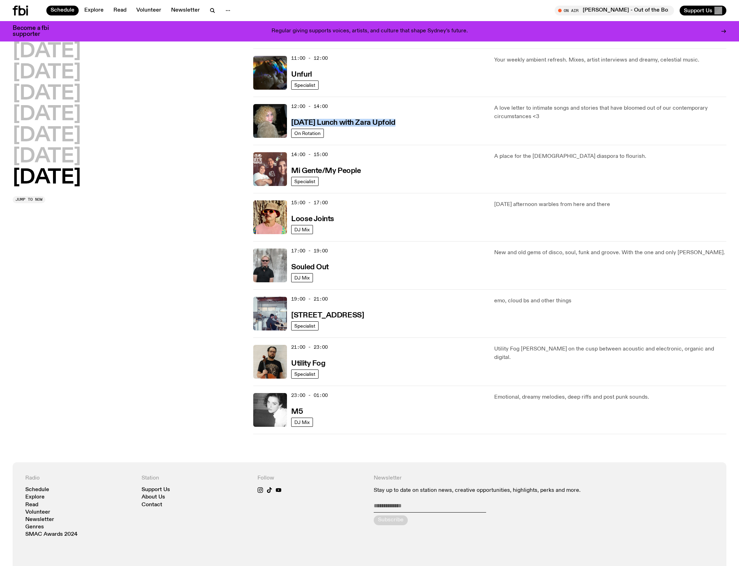
scroll to position [255, 0]
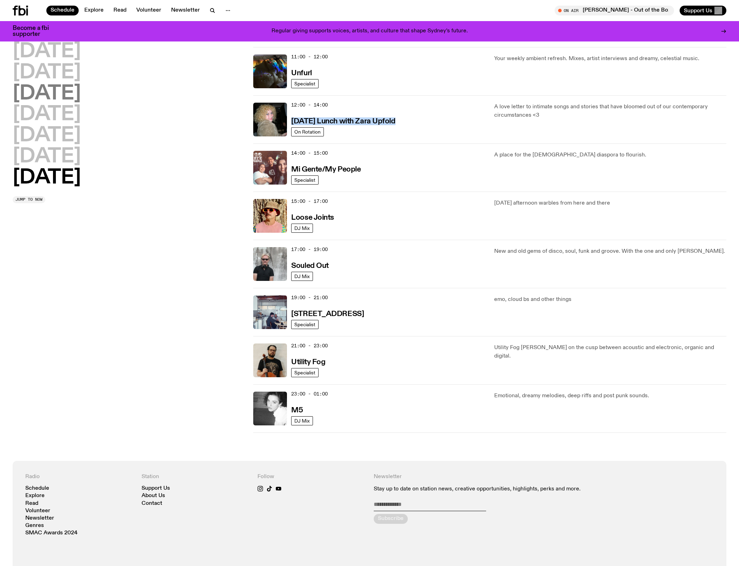
click at [72, 95] on h2 "Wednesday" at bounding box center [47, 94] width 68 height 20
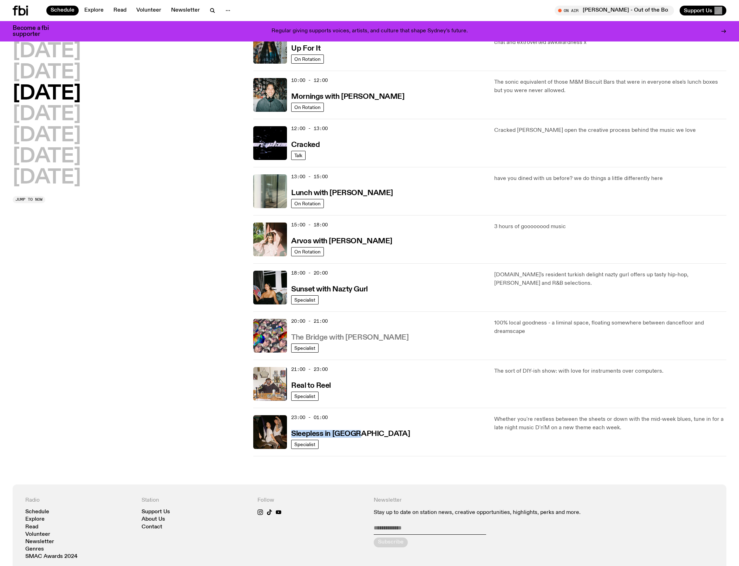
scroll to position [86, 0]
click at [315, 149] on h3 "Cracked" at bounding box center [305, 145] width 28 height 7
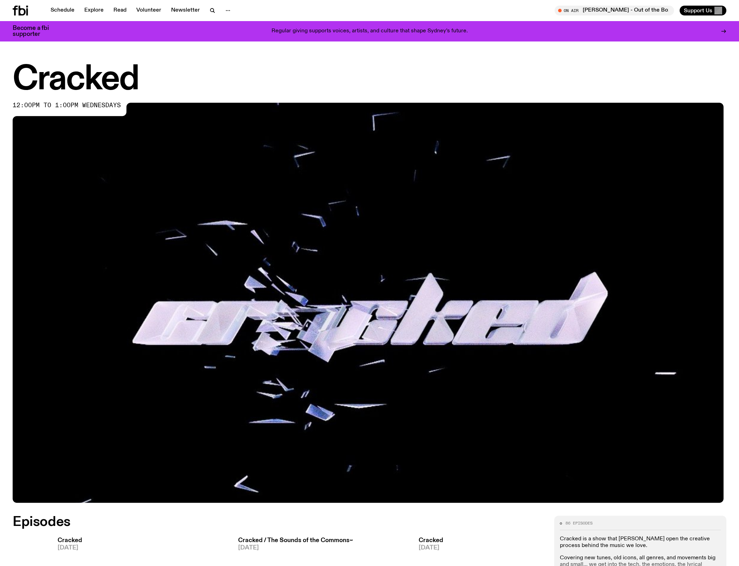
scroll to position [59, 0]
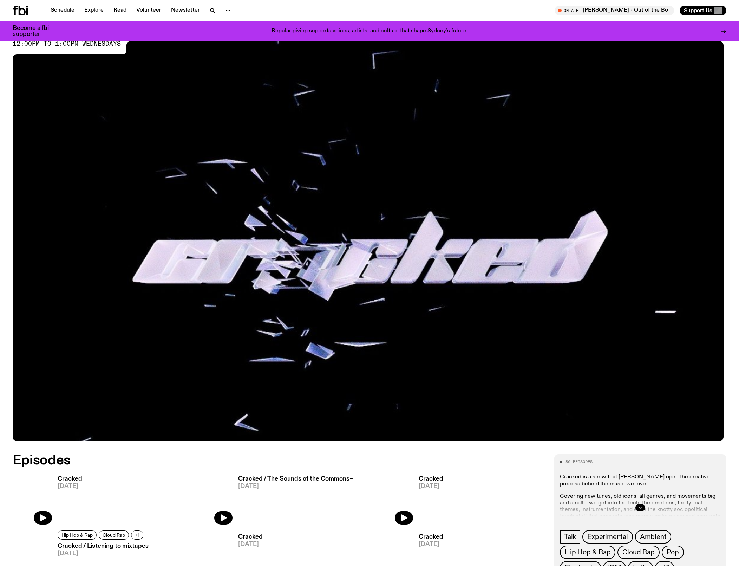
click at [638, 509] on icon "button" at bounding box center [640, 507] width 4 height 4
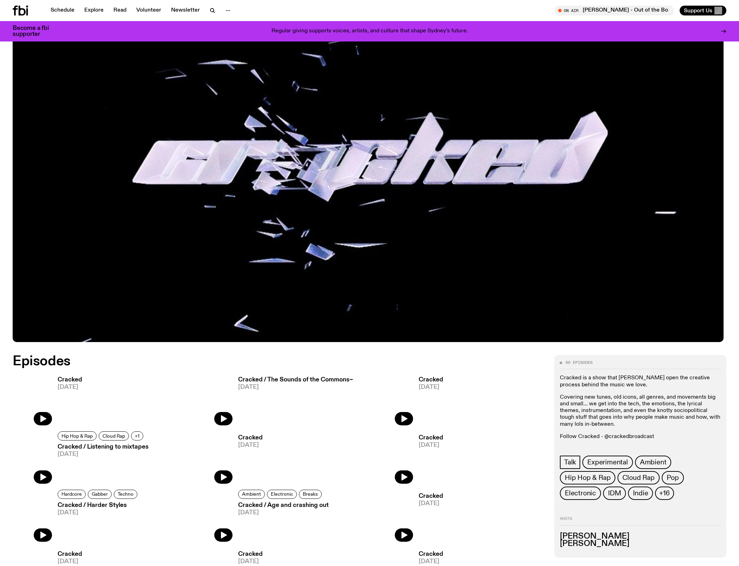
scroll to position [174, 0]
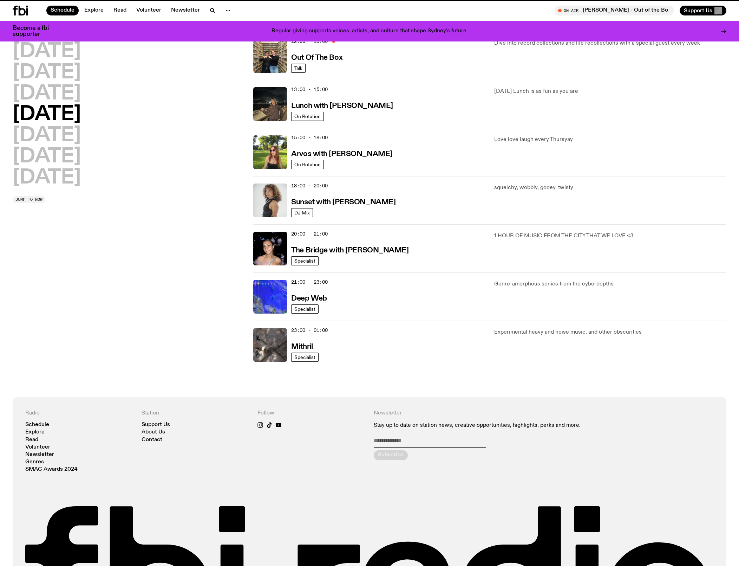
scroll to position [86, 0]
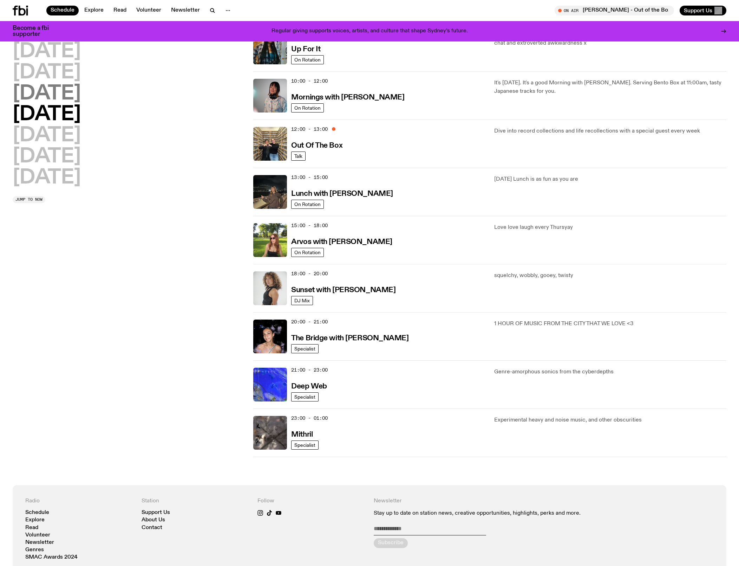
click at [81, 91] on h2 "Wednesday" at bounding box center [47, 94] width 68 height 20
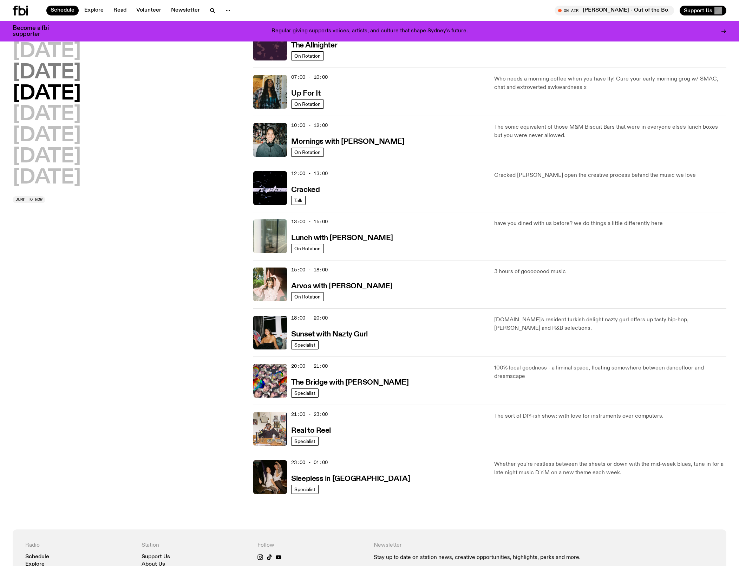
click at [81, 70] on h2 "Tuesday" at bounding box center [47, 73] width 68 height 20
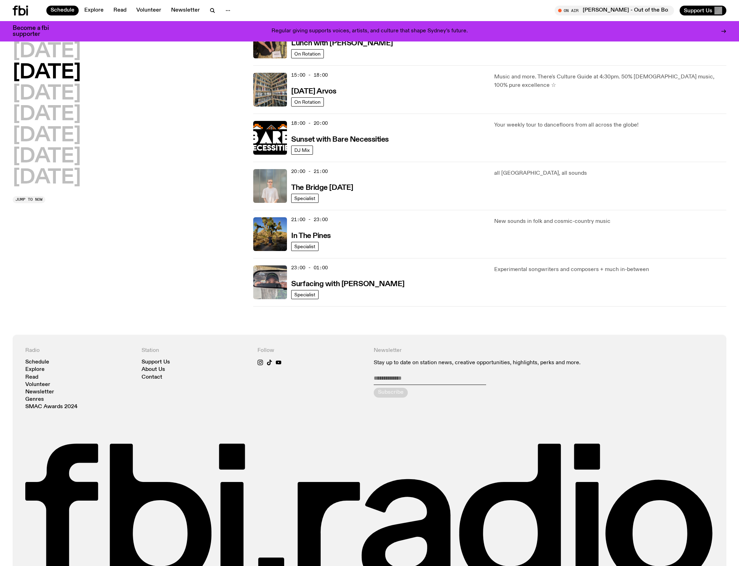
scroll to position [237, 0]
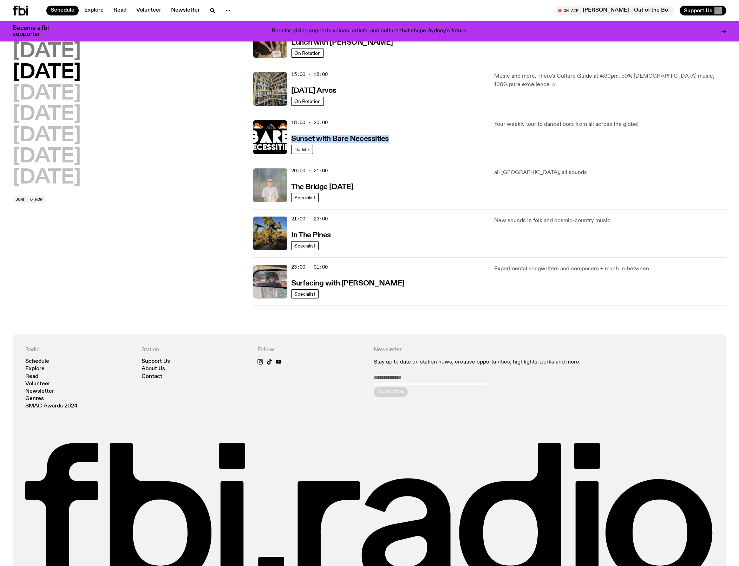
click at [55, 52] on h2 "Monday" at bounding box center [47, 52] width 68 height 20
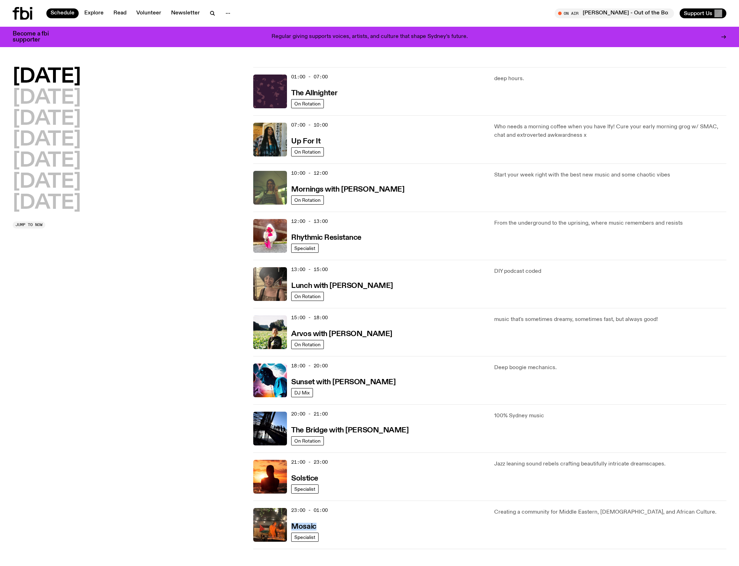
scroll to position [0, 0]
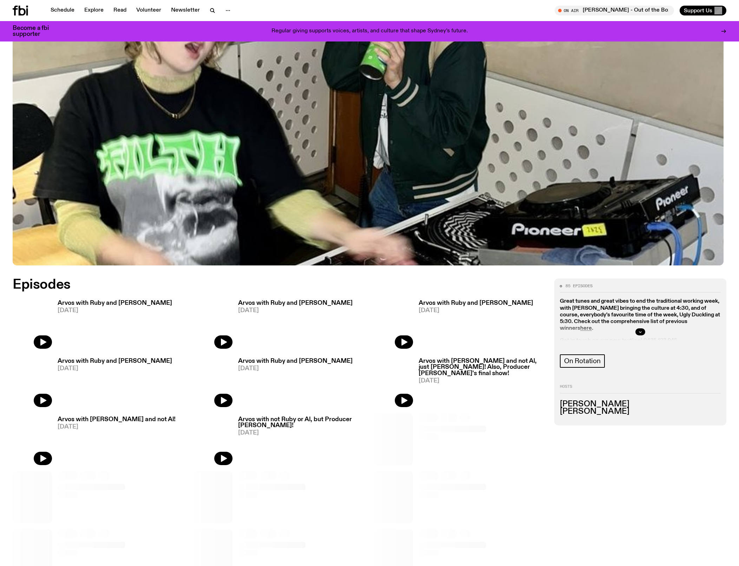
scroll to position [236, 0]
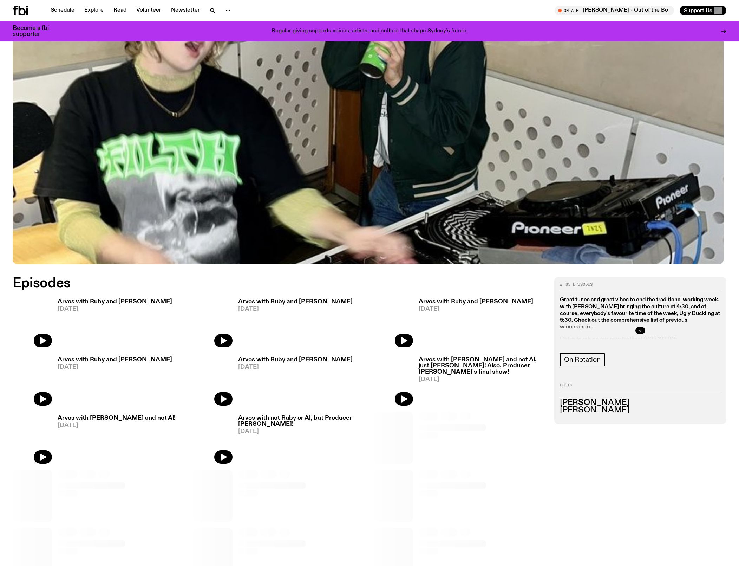
click at [641, 332] on icon "button" at bounding box center [640, 330] width 4 height 4
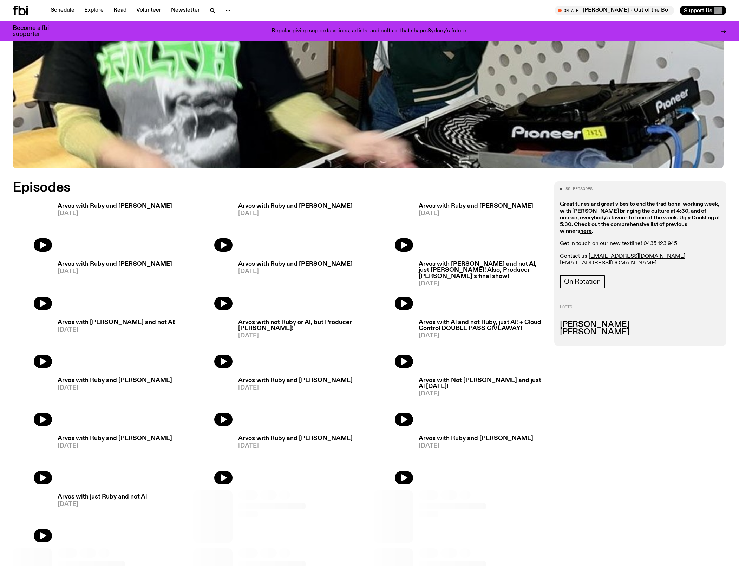
scroll to position [320, 0]
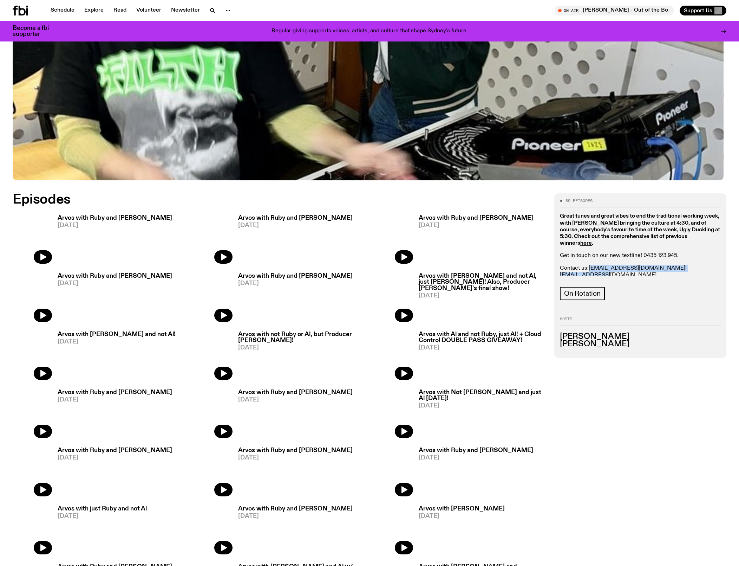
drag, startPoint x: 705, startPoint y: 280, endPoint x: 595, endPoint y: 275, distance: 110.4
click at [595, 275] on p "Contact us: ruby.m@fbiradio.com | al@fbiradio.com" at bounding box center [640, 271] width 161 height 13
copy p "ruby.m@fbiradio.com | al@fbiradio.com"
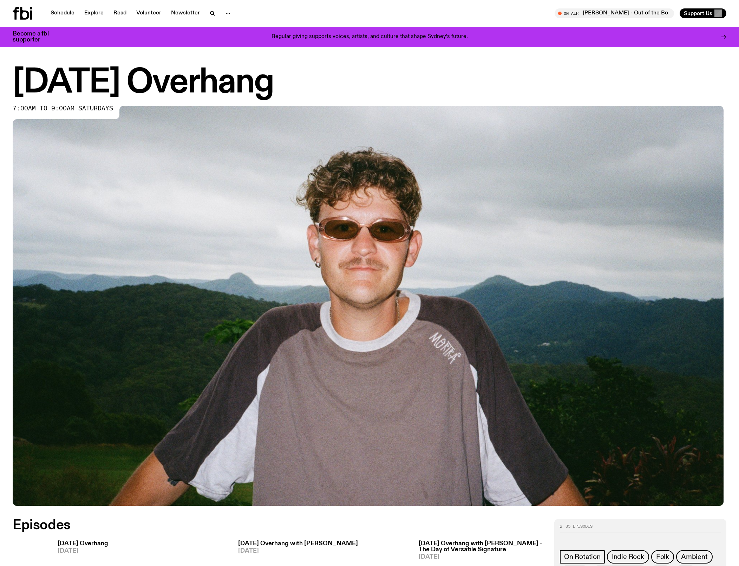
drag, startPoint x: 329, startPoint y: 84, endPoint x: 11, endPoint y: 81, distance: 319.0
click at [11, 81] on div "Saturday Overhang 7:00am to 9:00am saturdays" at bounding box center [369, 287] width 739 height 440
copy h1 "[DATE] Overhang"
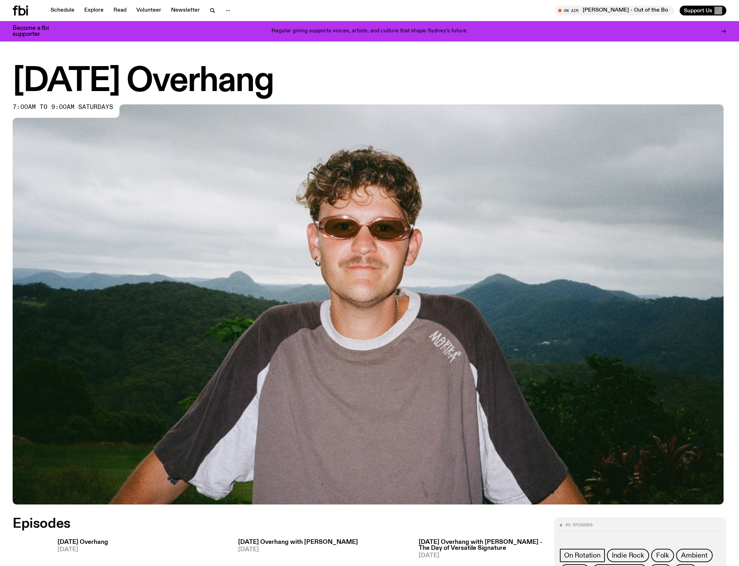
scroll to position [203, 0]
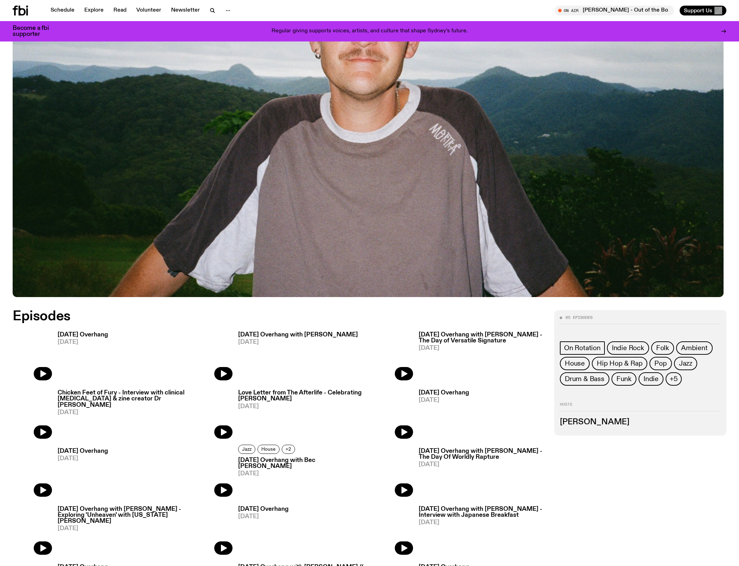
drag, startPoint x: 622, startPoint y: 438, endPoint x: 556, endPoint y: 437, distance: 66.0
click at [556, 435] on div "85 episodes On Rotation Indie Rock Folk Ambient House Hip Hop & Rap Pop Jazz Dr…" at bounding box center [640, 372] width 172 height 125
copy h3 "Harrie Hastings"
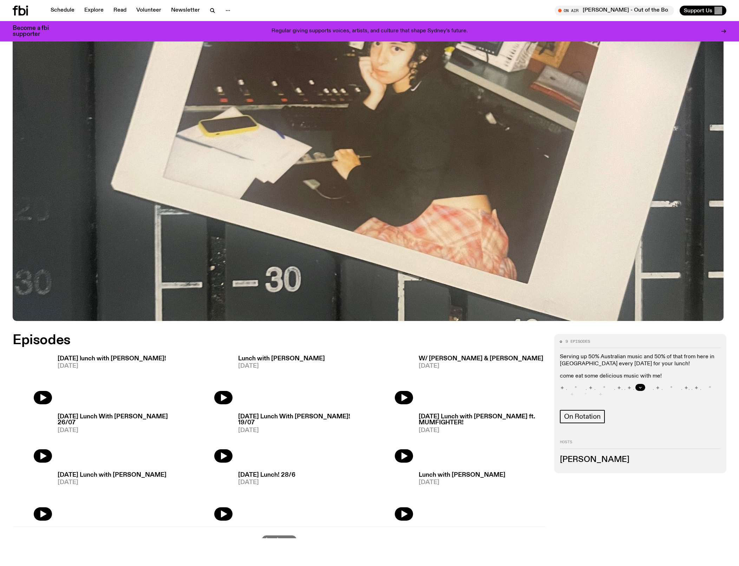
scroll to position [187, 0]
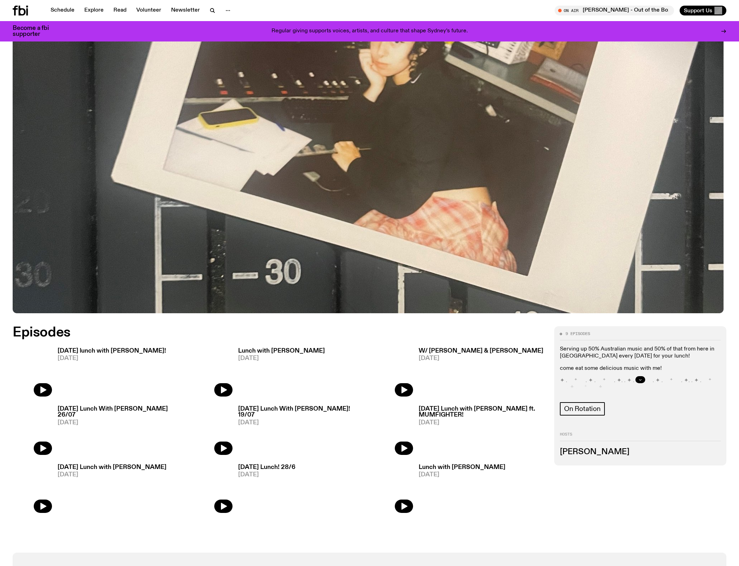
click at [639, 381] on icon "button" at bounding box center [640, 379] width 4 height 4
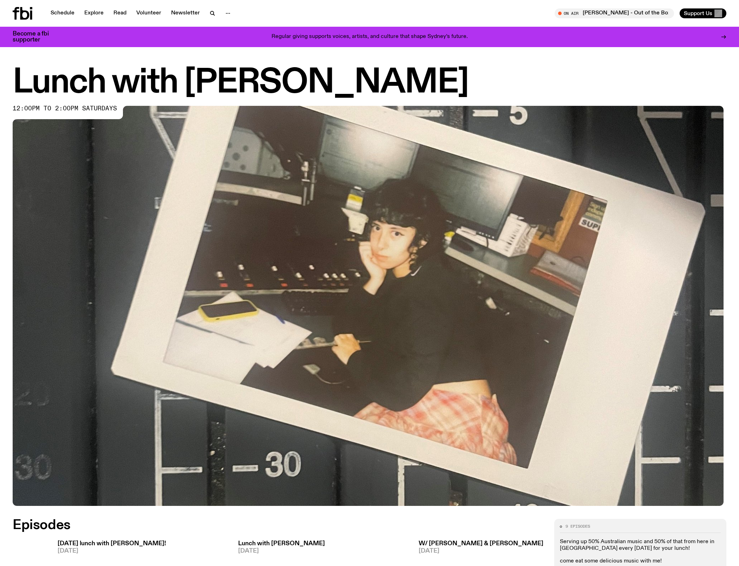
scroll to position [0, 0]
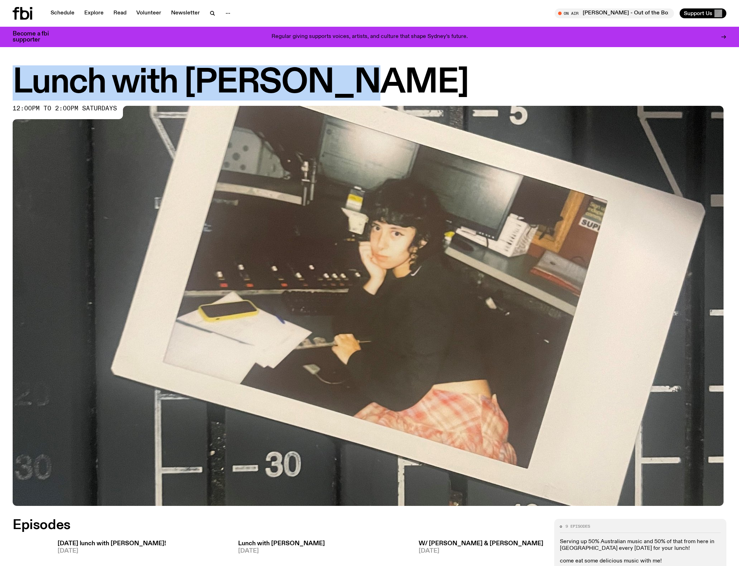
drag, startPoint x: 329, startPoint y: 74, endPoint x: 15, endPoint y: 75, distance: 314.0
click at [15, 75] on h1 "Lunch with Ella Avni" at bounding box center [370, 83] width 714 height 32
copy h1 "Lunch with Ella Avni"
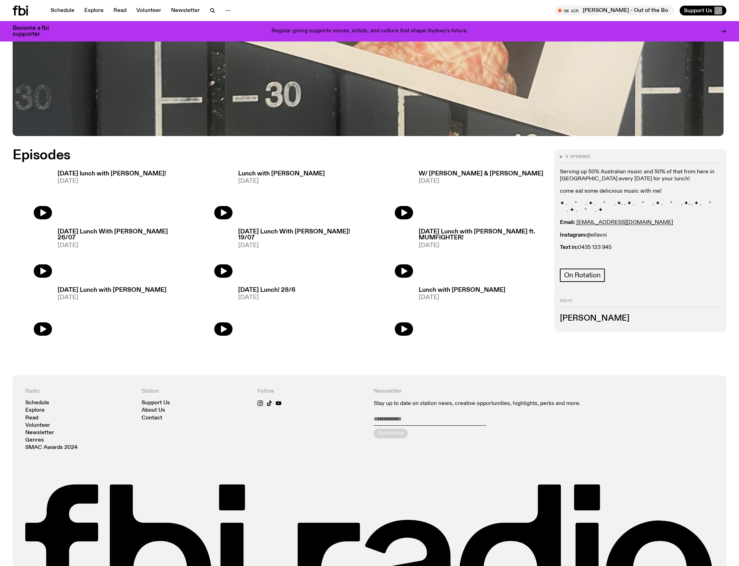
scroll to position [364, 0]
drag, startPoint x: 654, startPoint y: 226, endPoint x: 603, endPoint y: 226, distance: 50.6
click at [603, 226] on div "Serving up 50% Australian music and 50% of that from here in Sydney every Satur…" at bounding box center [640, 210] width 161 height 82
drag, startPoint x: 657, startPoint y: 234, endPoint x: 580, endPoint y: 237, distance: 77.3
click at [580, 226] on p "Email: ellalouiseavni@gmail.com" at bounding box center [640, 222] width 161 height 7
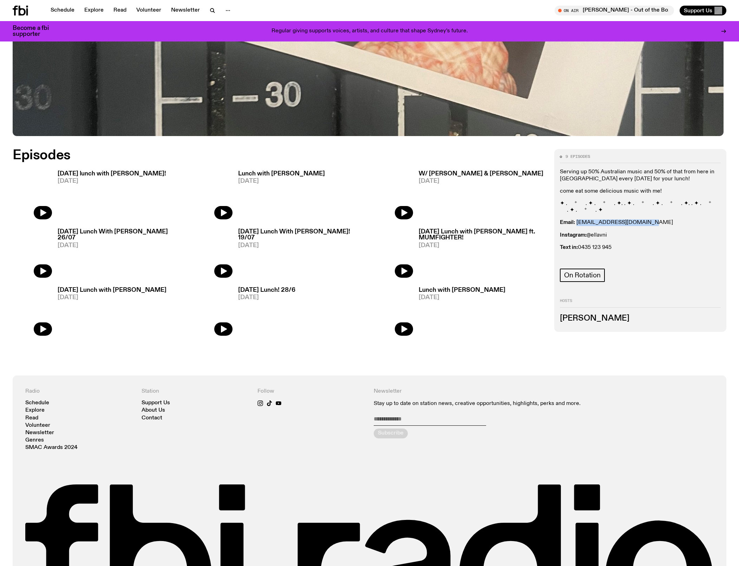
copy link "ellalouiseavni@gmail.com"
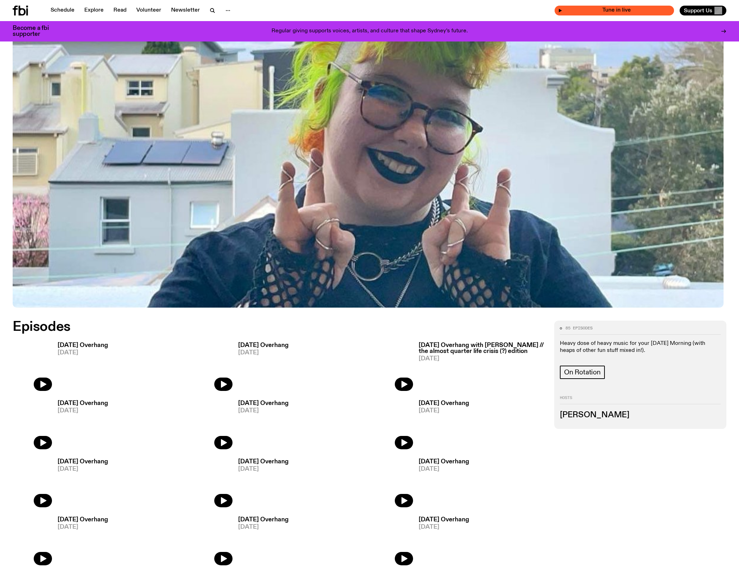
scroll to position [192, 0]
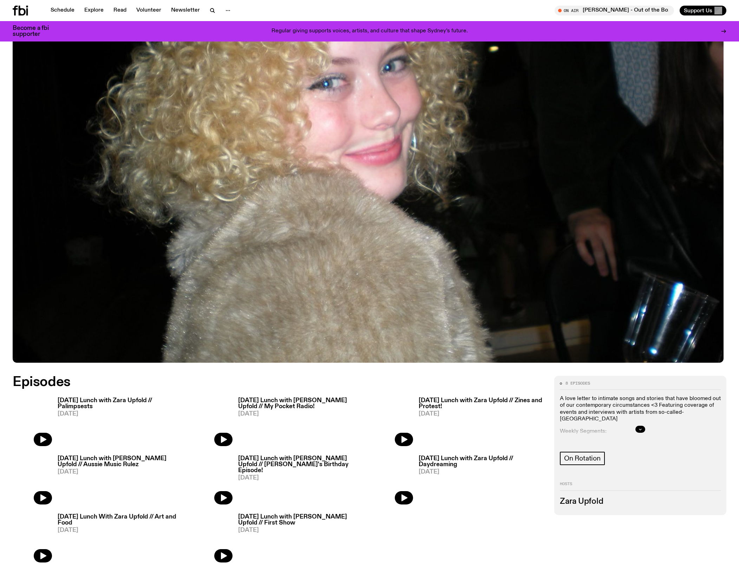
scroll to position [151, 0]
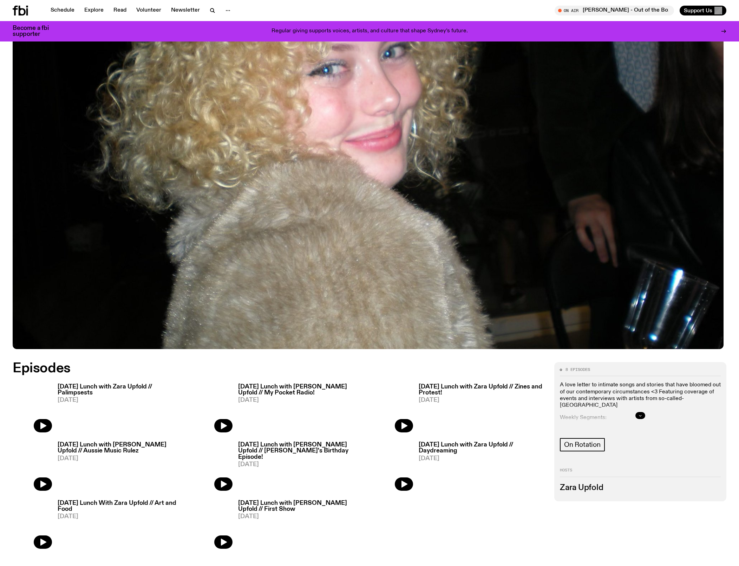
click at [641, 417] on icon "button" at bounding box center [640, 415] width 4 height 4
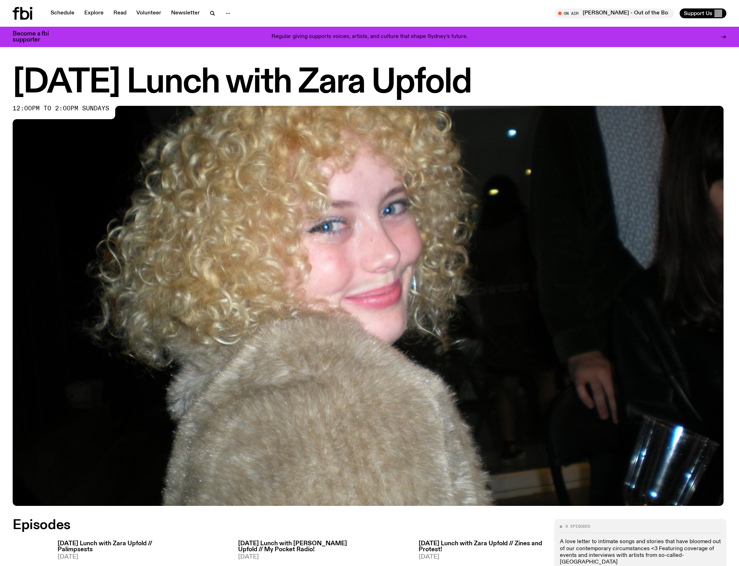
scroll to position [0, 0]
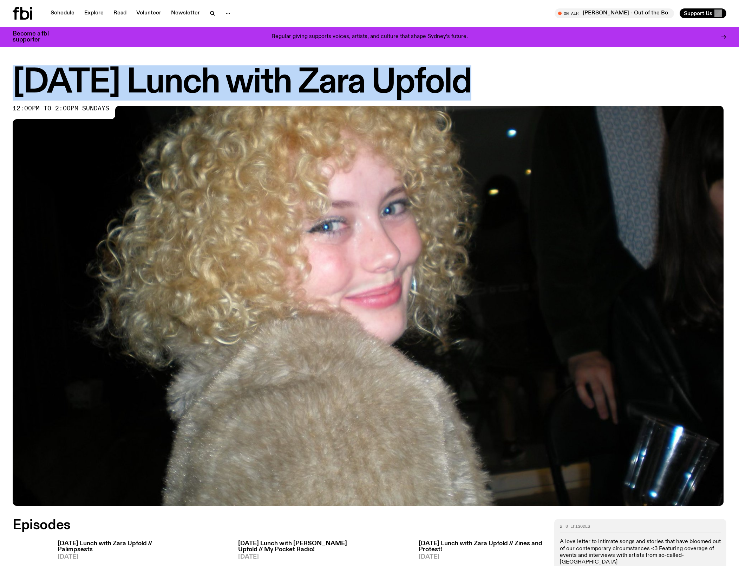
drag, startPoint x: 520, startPoint y: 71, endPoint x: 37, endPoint y: 61, distance: 483.4
click at [37, 61] on div "Sunday Lunch with Zara Upfold 12:00pm to 2:00pm sundays 8 episodes A love lette…" at bounding box center [369, 577] width 739 height 1060
copy h1 "Sunday Lunch with Zara Upfold"
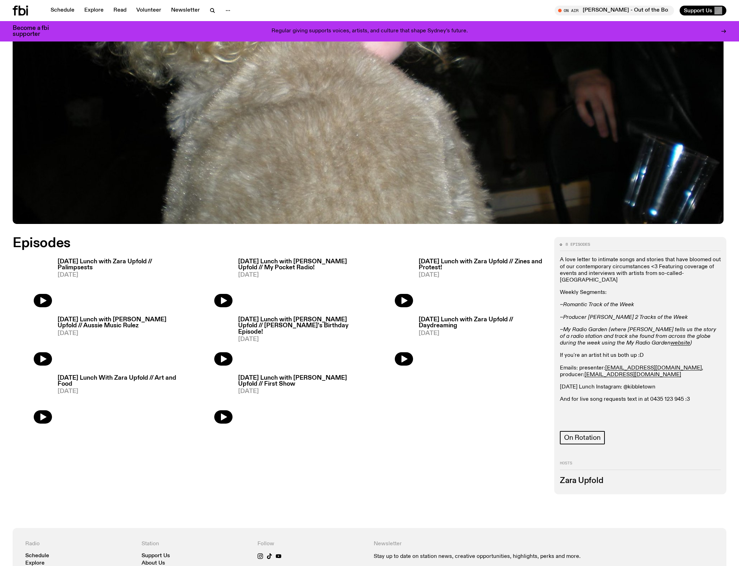
scroll to position [277, 0]
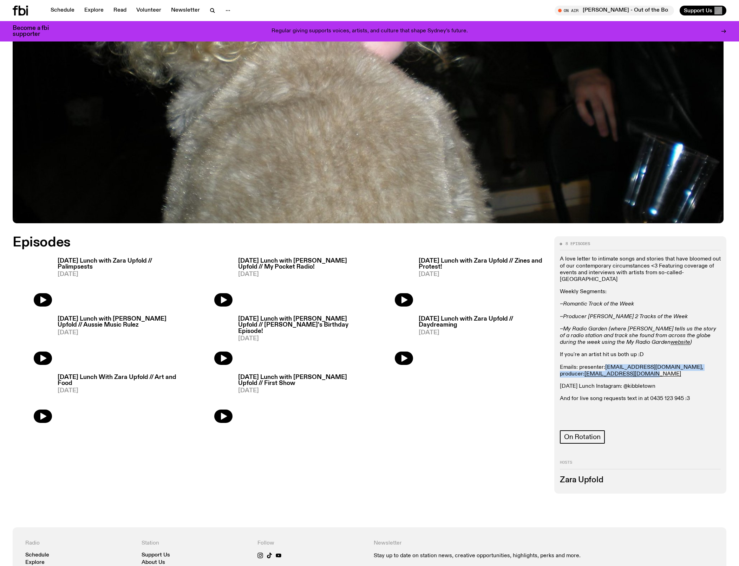
drag, startPoint x: 639, startPoint y: 388, endPoint x: 612, endPoint y: 379, distance: 28.2
click at [612, 377] on p "Emails: presenter: zara.u@fbiradio.com , producer: cook.adam451@gmail.com" at bounding box center [640, 370] width 161 height 13
copy p "zara.u@fbiradio.com , producer: cook.adam451@gmail.com"
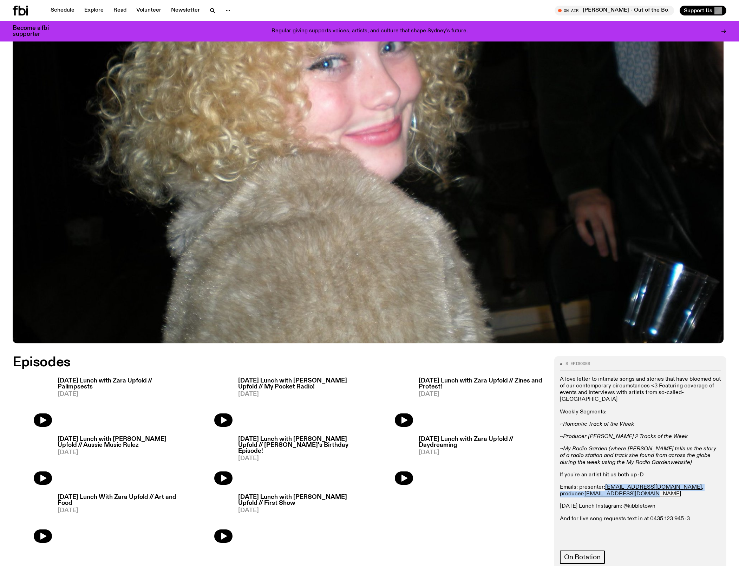
scroll to position [292, 0]
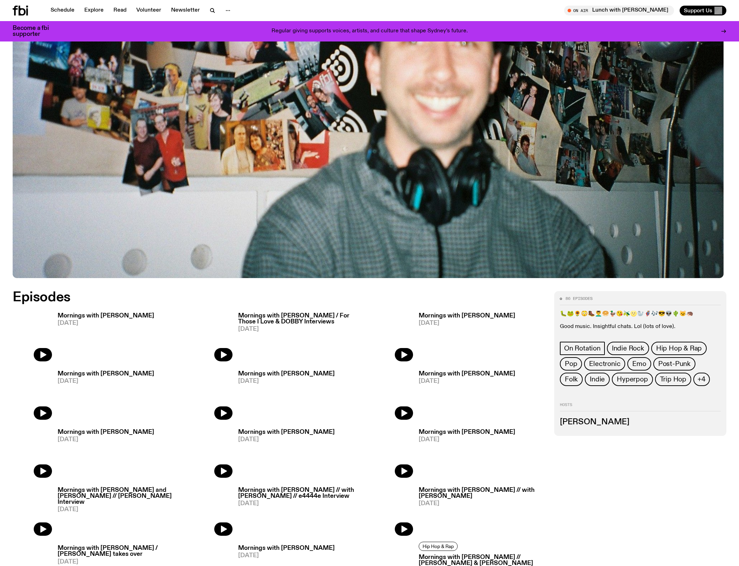
scroll to position [224, 0]
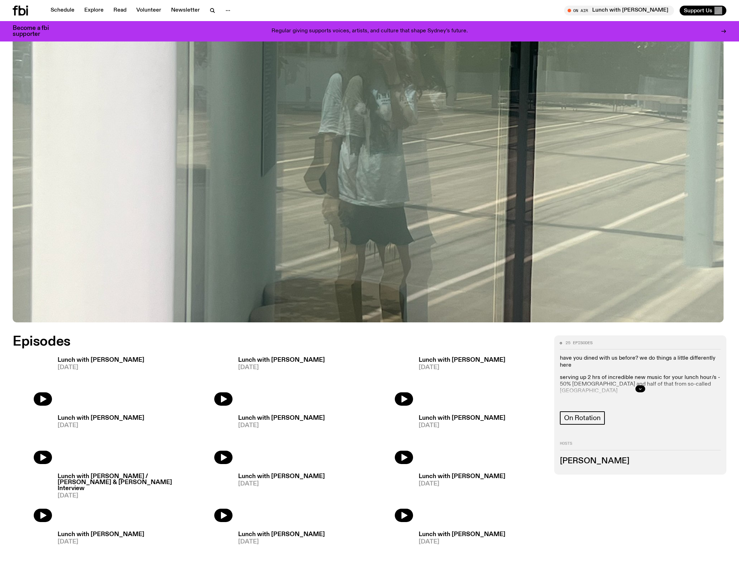
scroll to position [178, 0]
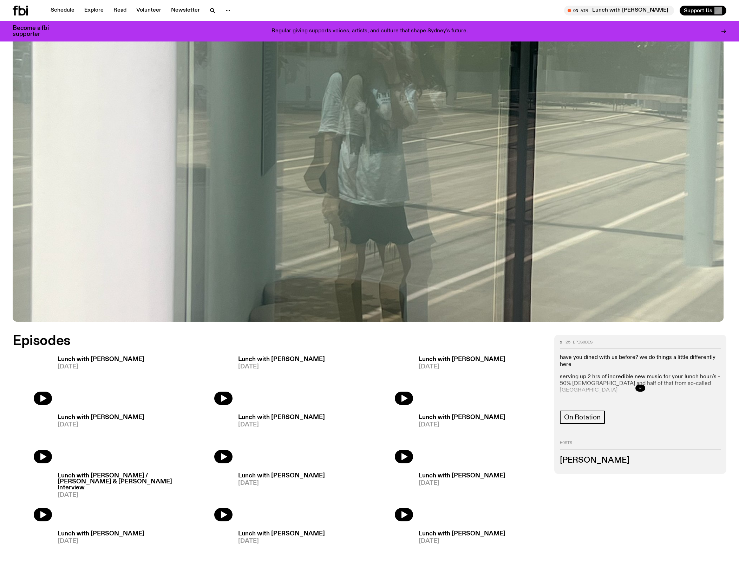
click at [636, 391] on button "button" at bounding box center [640, 387] width 10 height 7
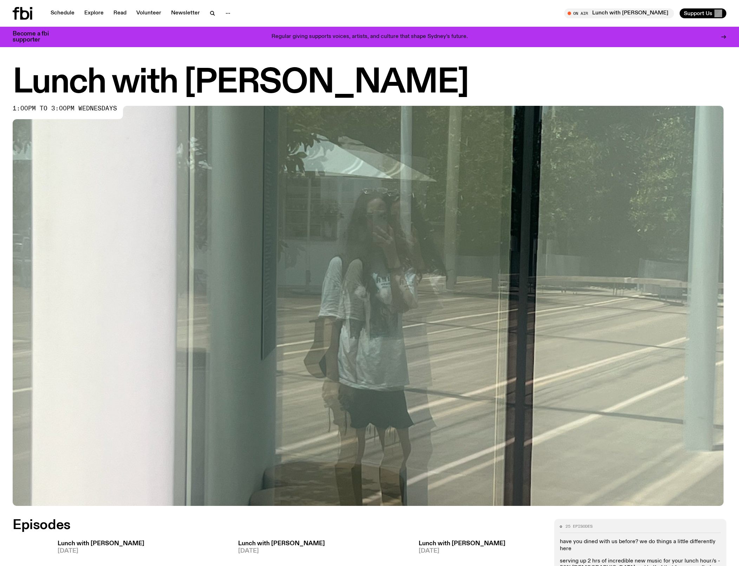
scroll to position [0, 0]
drag, startPoint x: 421, startPoint y: 81, endPoint x: 7, endPoint y: 81, distance: 413.8
click at [7, 81] on div "Lunch with Louisa Christie 1:00pm to 3:00pm wednesdays" at bounding box center [369, 287] width 739 height 440
copy h1 "Lunch with Louisa Christie"
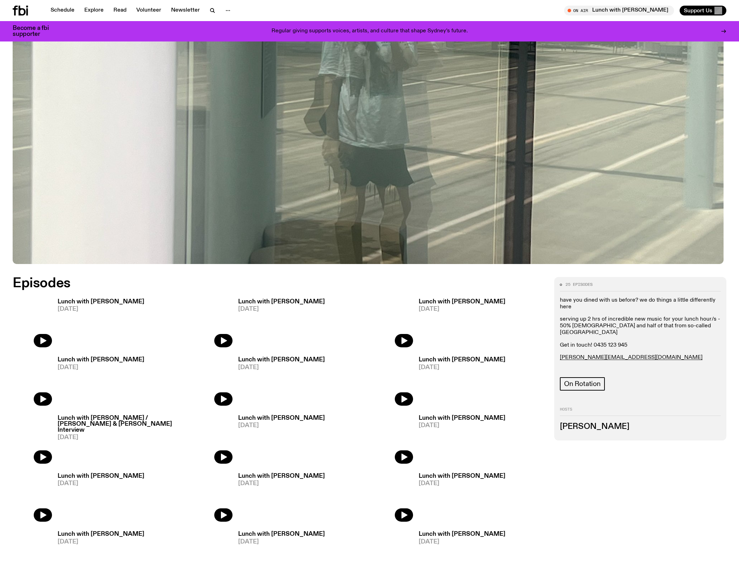
scroll to position [240, 0]
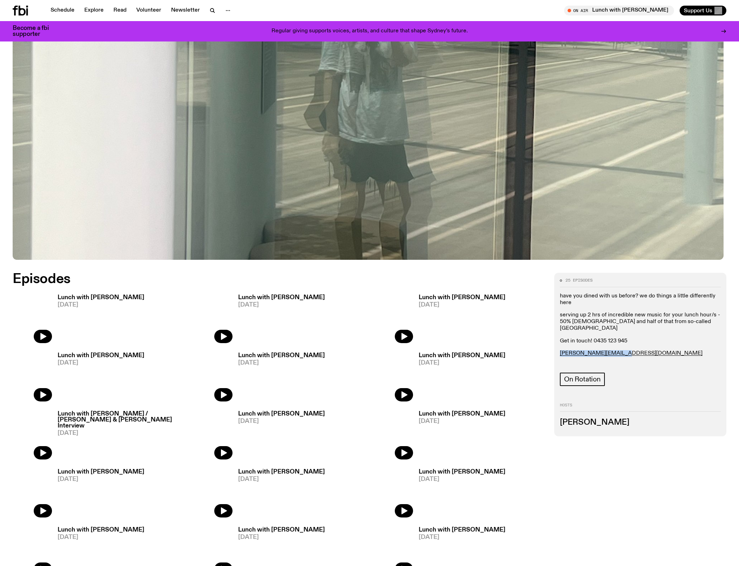
drag, startPoint x: 627, startPoint y: 361, endPoint x: 558, endPoint y: 361, distance: 69.5
click at [558, 361] on div "25 episodes have you dined with us before? we do things a little differently he…" at bounding box center [640, 354] width 172 height 163
copy link "louisa.c@fbiradio.com"
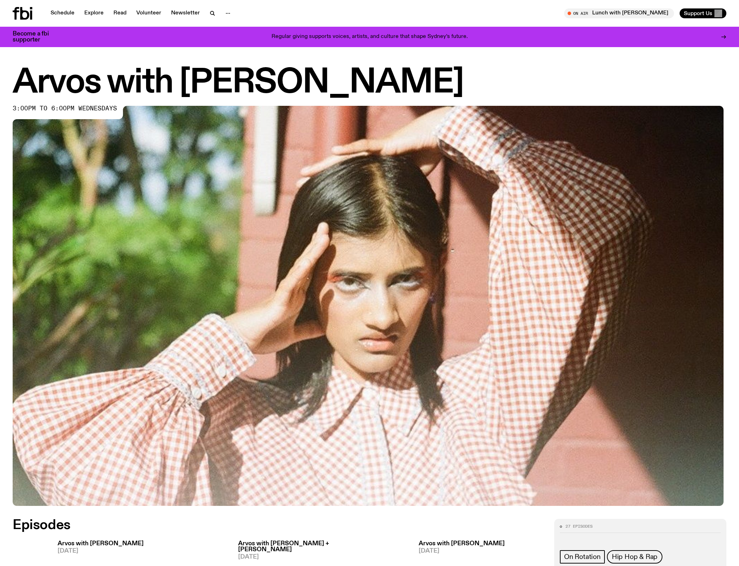
drag, startPoint x: 453, startPoint y: 81, endPoint x: 18, endPoint y: 80, distance: 435.6
click at [17, 80] on h1 "Arvos with Maleeka Gazula" at bounding box center [370, 83] width 714 height 32
copy h1 "Arvos with Maleeka Gazula"
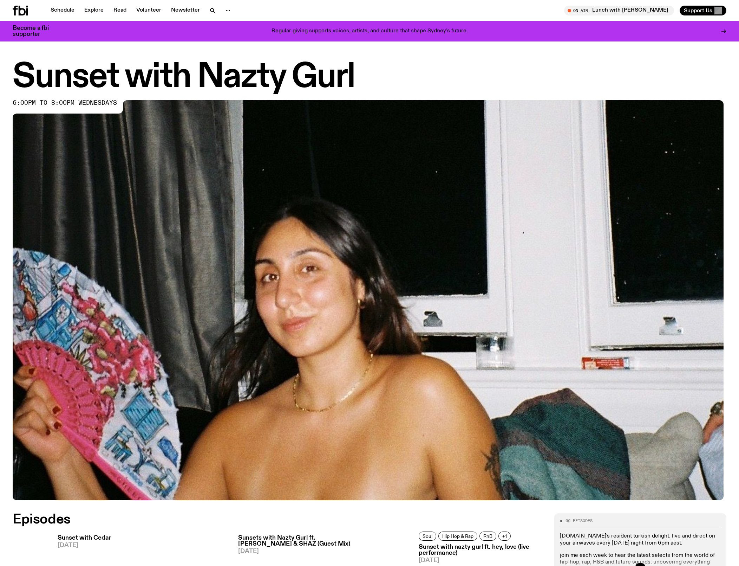
scroll to position [218, 0]
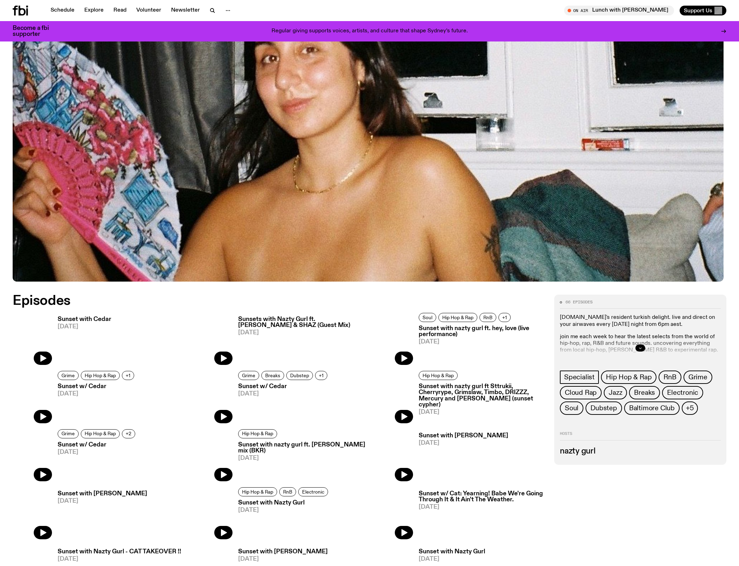
click at [641, 350] on icon "button" at bounding box center [640, 348] width 4 height 4
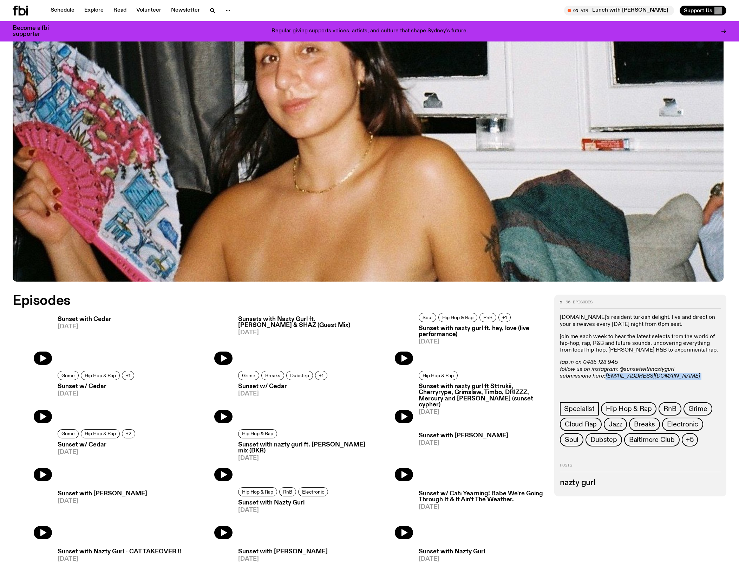
drag, startPoint x: 679, startPoint y: 395, endPoint x: 615, endPoint y: 394, distance: 63.9
click at [615, 379] on p "tap in on 0435 123 945 follow us on instagram: @sunsetwithnaztygurl submissions…" at bounding box center [640, 369] width 161 height 20
copy p "[EMAIL_ADDRESS][DOMAIN_NAME]"
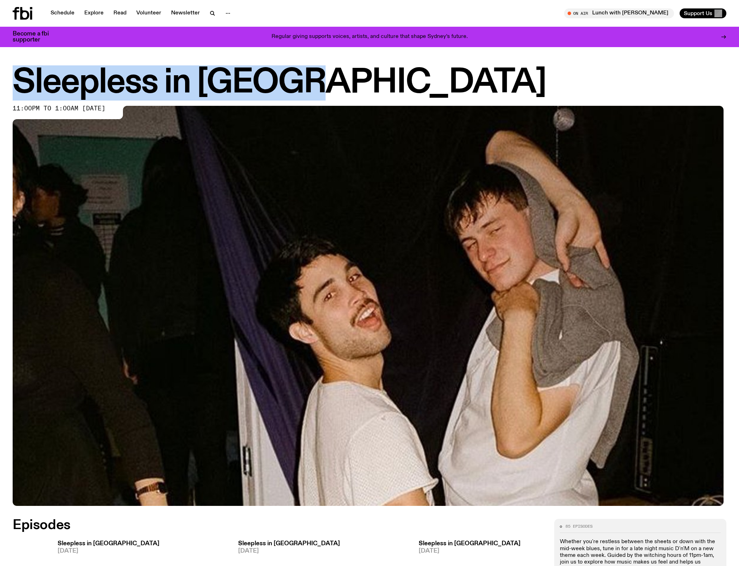
drag, startPoint x: 347, startPoint y: 90, endPoint x: 15, endPoint y: 79, distance: 331.7
click at [15, 79] on h1 "Sleepless in Sydney" at bounding box center [370, 83] width 714 height 32
copy h1 "Sleepless in Sydney"
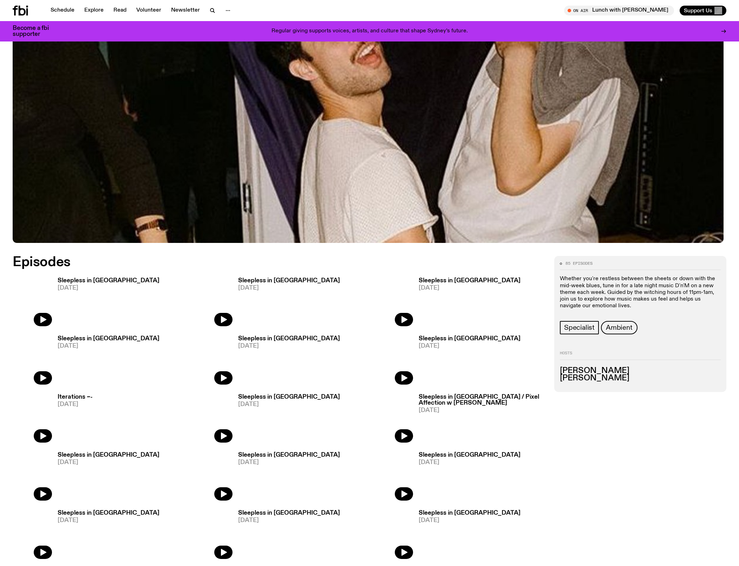
scroll to position [394, 0]
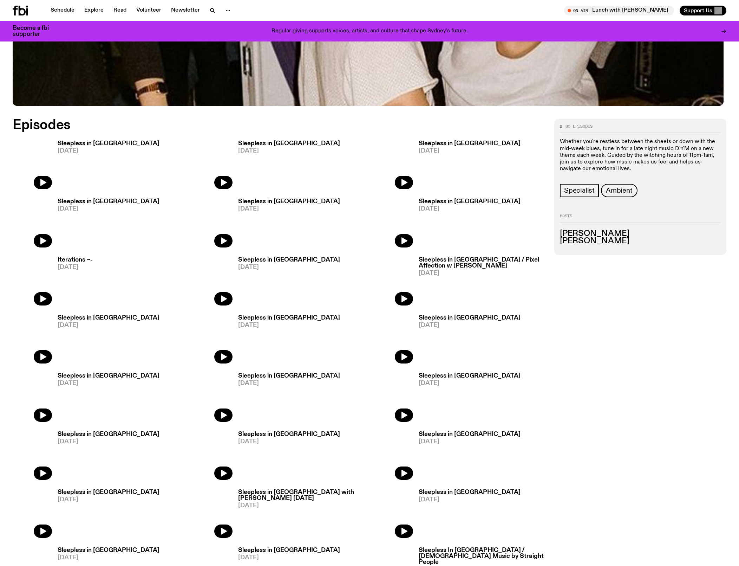
drag, startPoint x: 627, startPoint y: 264, endPoint x: 620, endPoint y: 264, distance: 7.0
click at [620, 245] on h3 "Gus McGrath" at bounding box center [640, 241] width 161 height 8
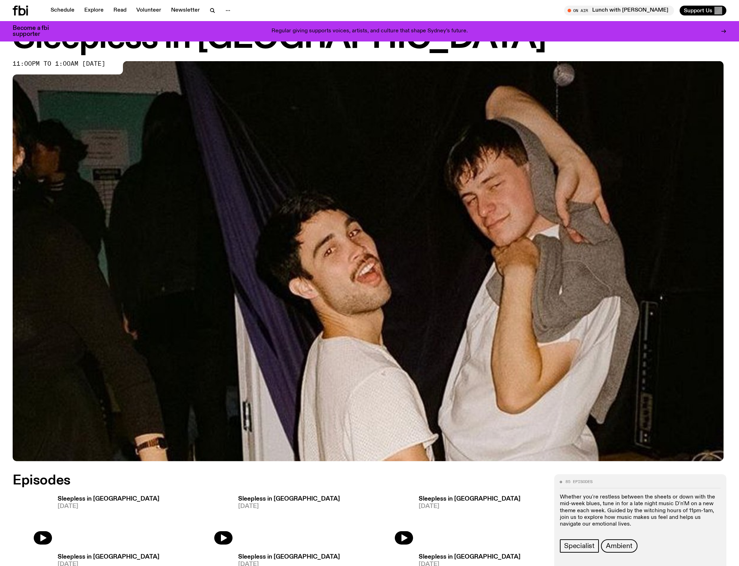
scroll to position [581, 0]
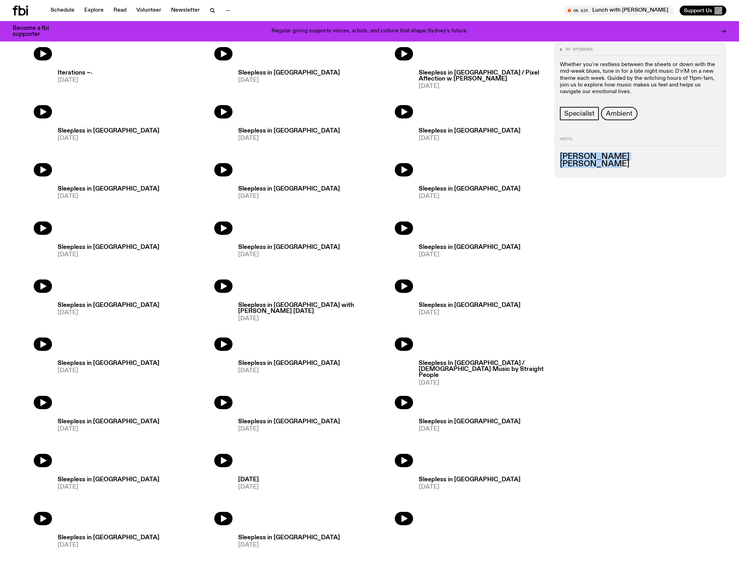
drag, startPoint x: 613, startPoint y: 183, endPoint x: 557, endPoint y: 174, distance: 56.2
click at [557, 174] on div "85 episodes Whether you're restless between the sheets or down with the mid-wee…" at bounding box center [640, 110] width 172 height 136
copy ul "Marcus Whale Gus McGrath"
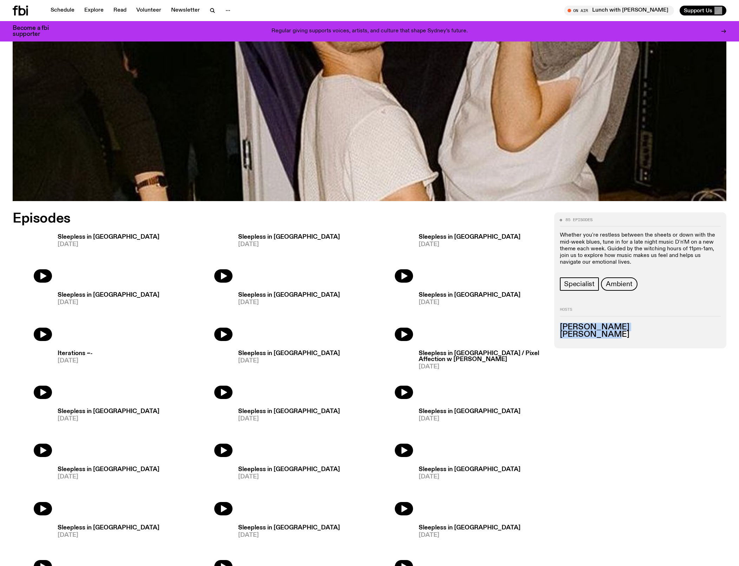
scroll to position [190, 0]
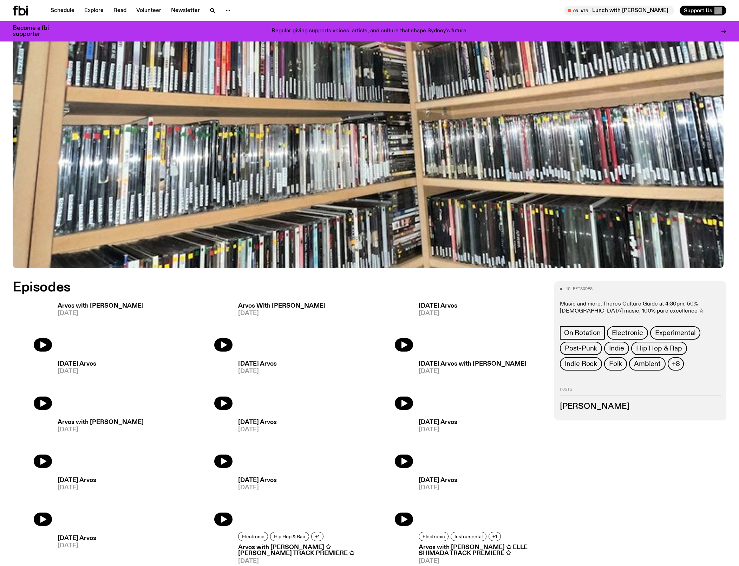
scroll to position [232, 0]
click at [680, 367] on span "+8" at bounding box center [676, 364] width 8 height 8
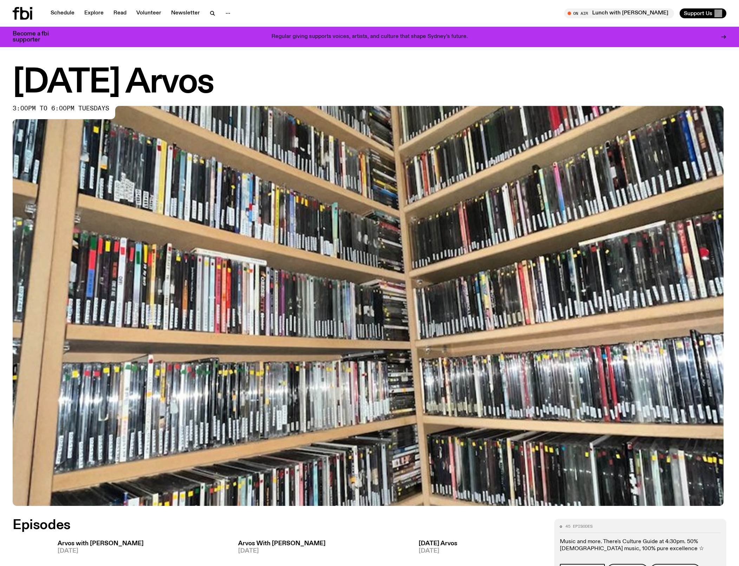
scroll to position [0, 0]
drag, startPoint x: 253, startPoint y: 86, endPoint x: 3, endPoint y: 86, distance: 250.1
click at [3, 86] on div "Tuesday Arvos 3:00pm to 6:00pm tuesdays" at bounding box center [369, 287] width 739 height 440
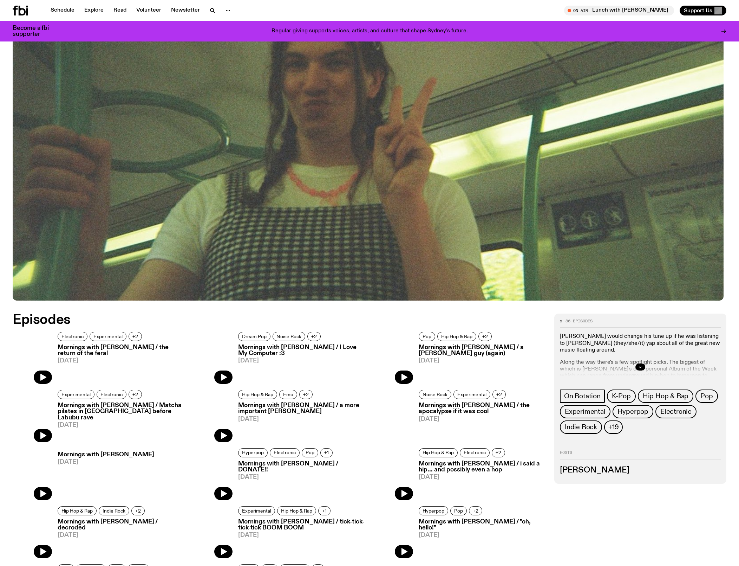
scroll to position [200, 0]
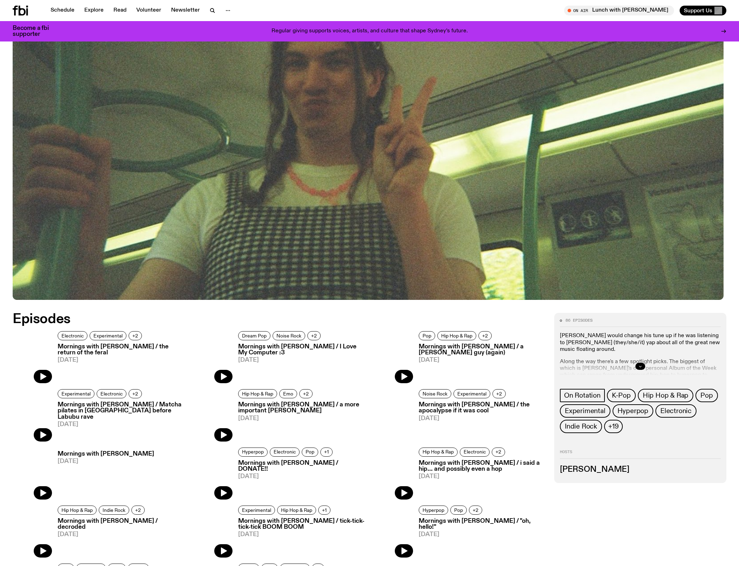
click at [638, 368] on icon "button" at bounding box center [640, 366] width 4 height 4
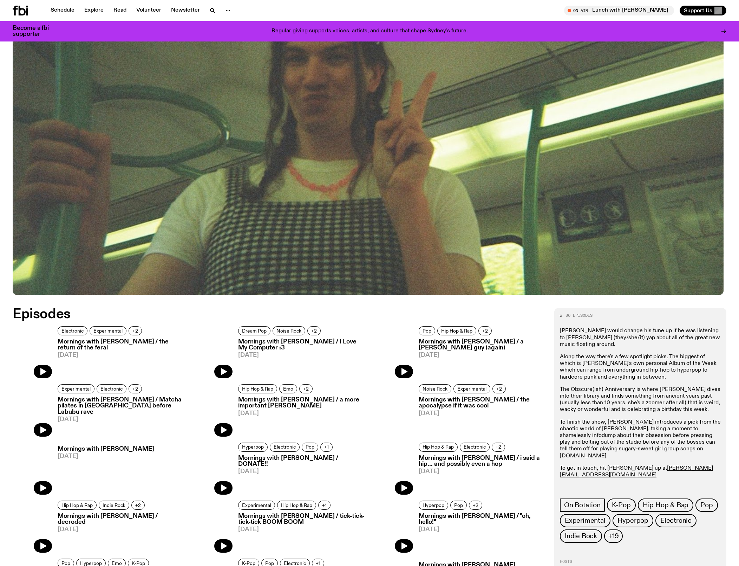
scroll to position [208, 0]
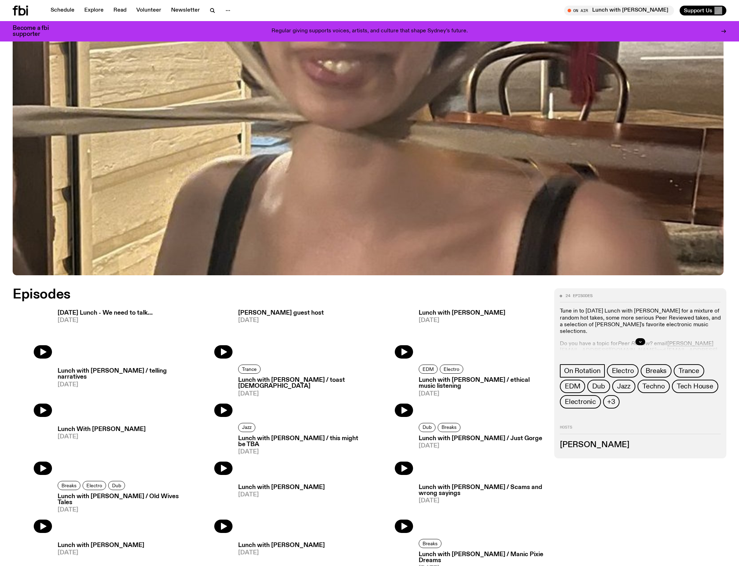
scroll to position [401, 0]
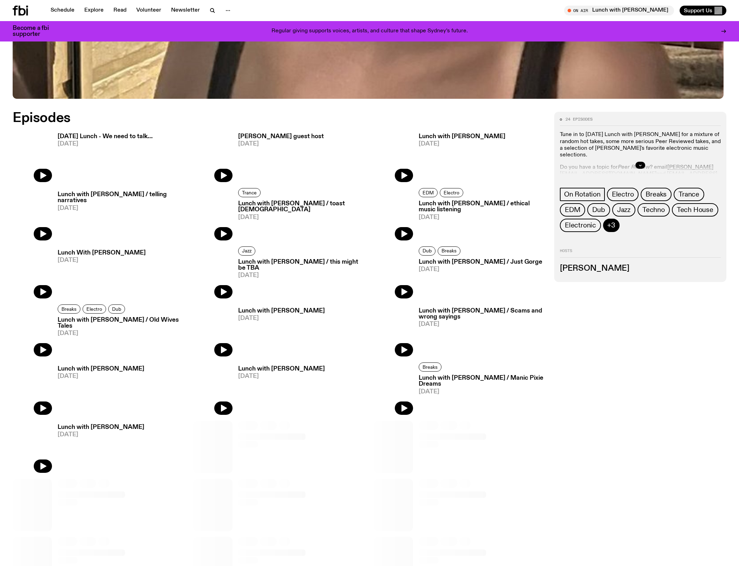
click at [615, 229] on span "+3" at bounding box center [611, 225] width 8 height 8
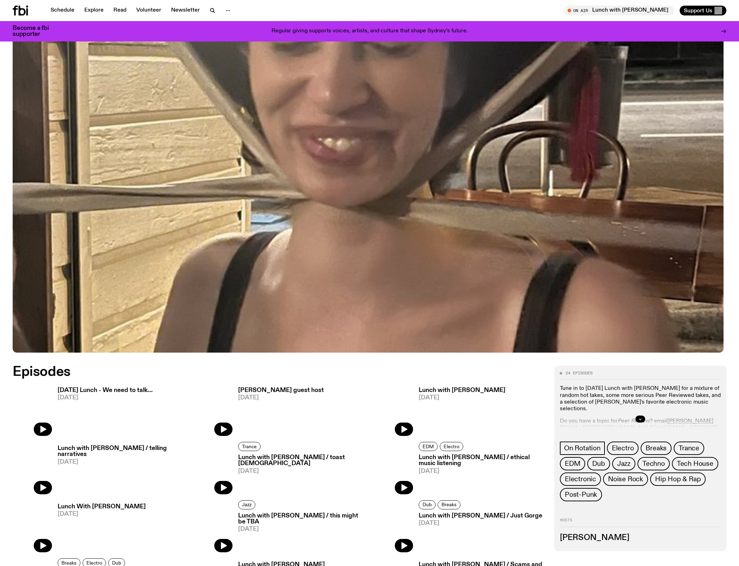
scroll to position [98, 0]
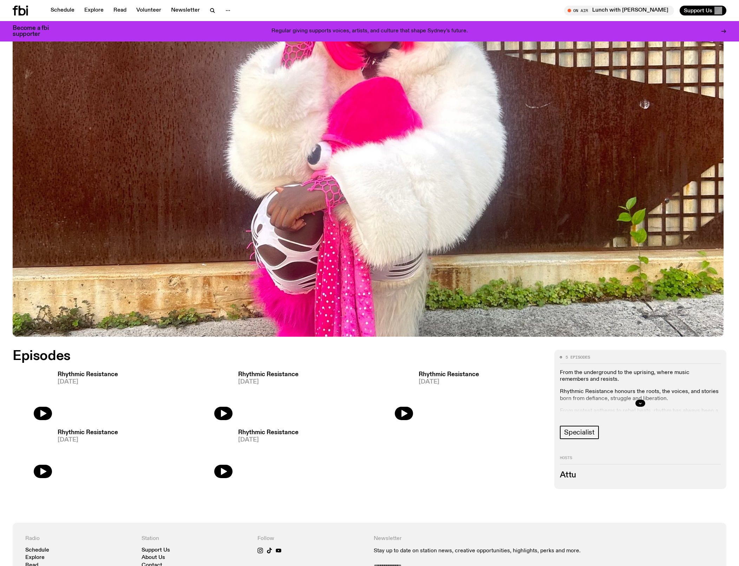
scroll to position [188, 0]
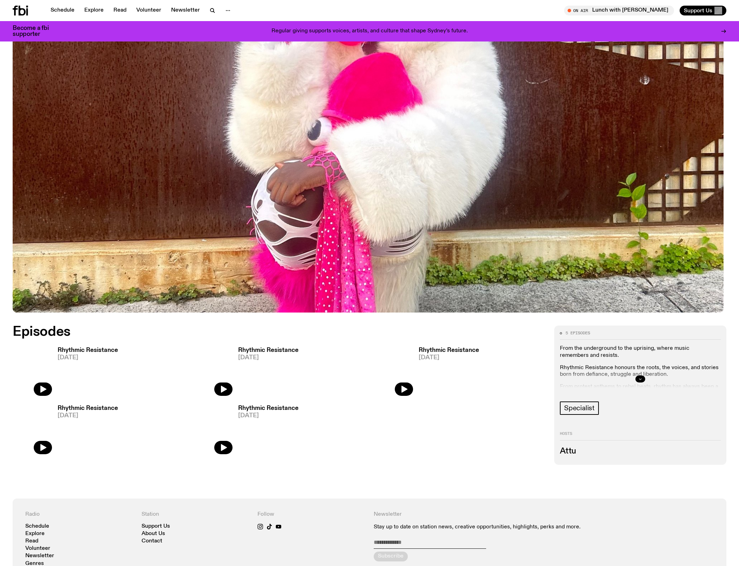
click at [641, 381] on button "button" at bounding box center [640, 378] width 10 height 7
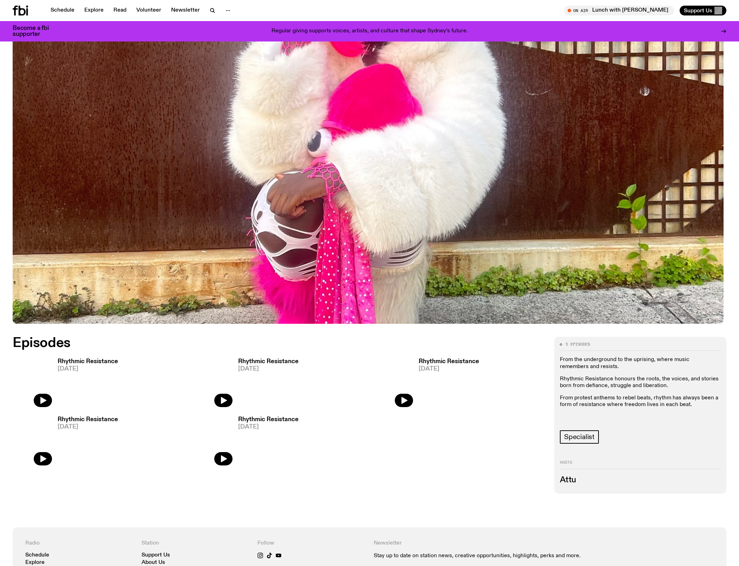
scroll to position [165, 0]
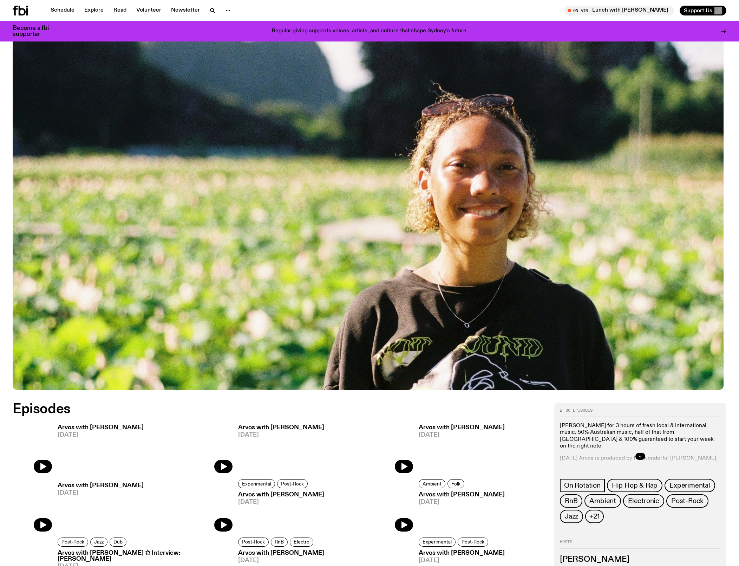
scroll to position [119, 0]
